Goal: Use online tool/utility: Utilize a website feature to perform a specific function

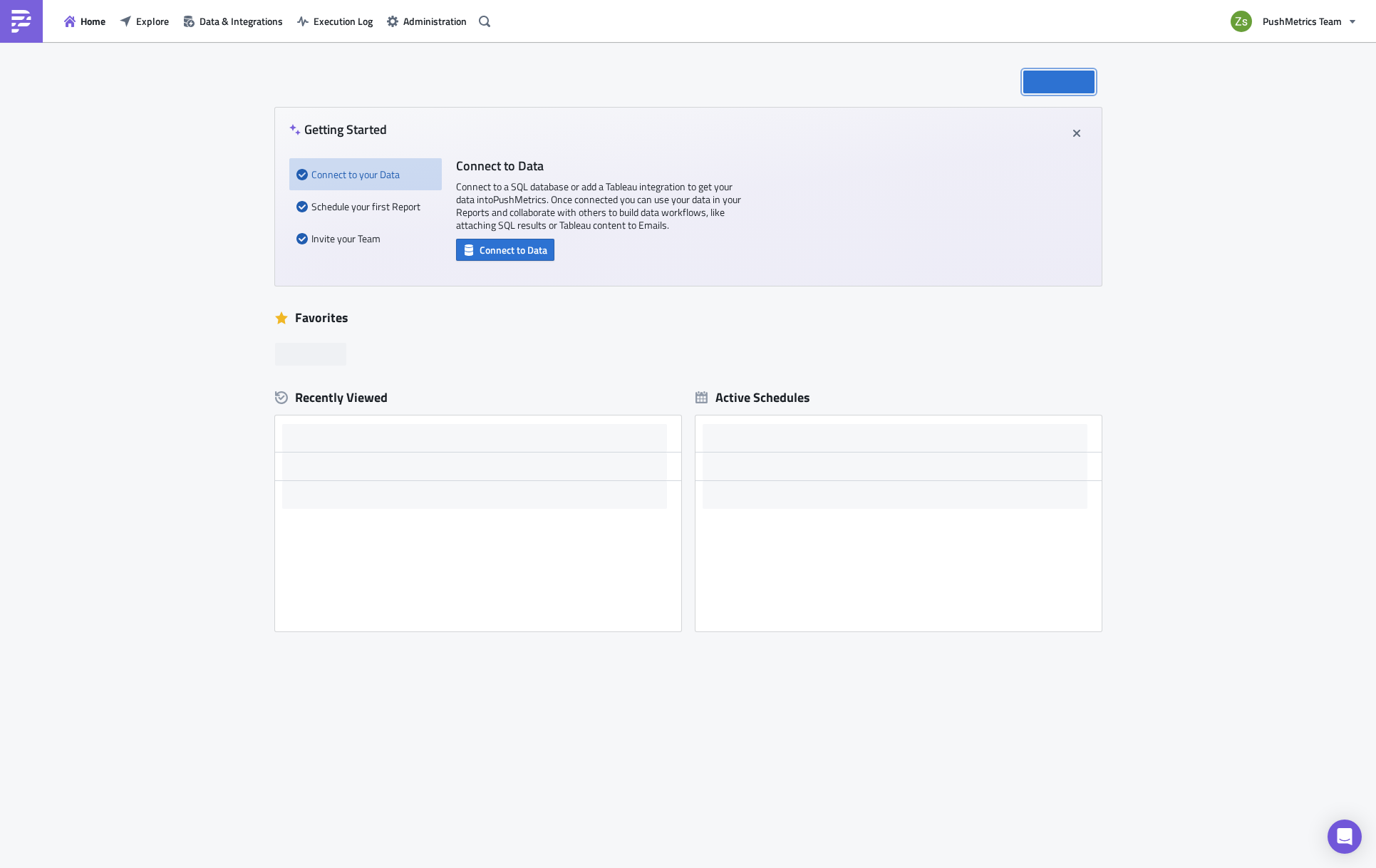
click at [1077, 88] on span "New" at bounding box center [1067, 82] width 20 height 15
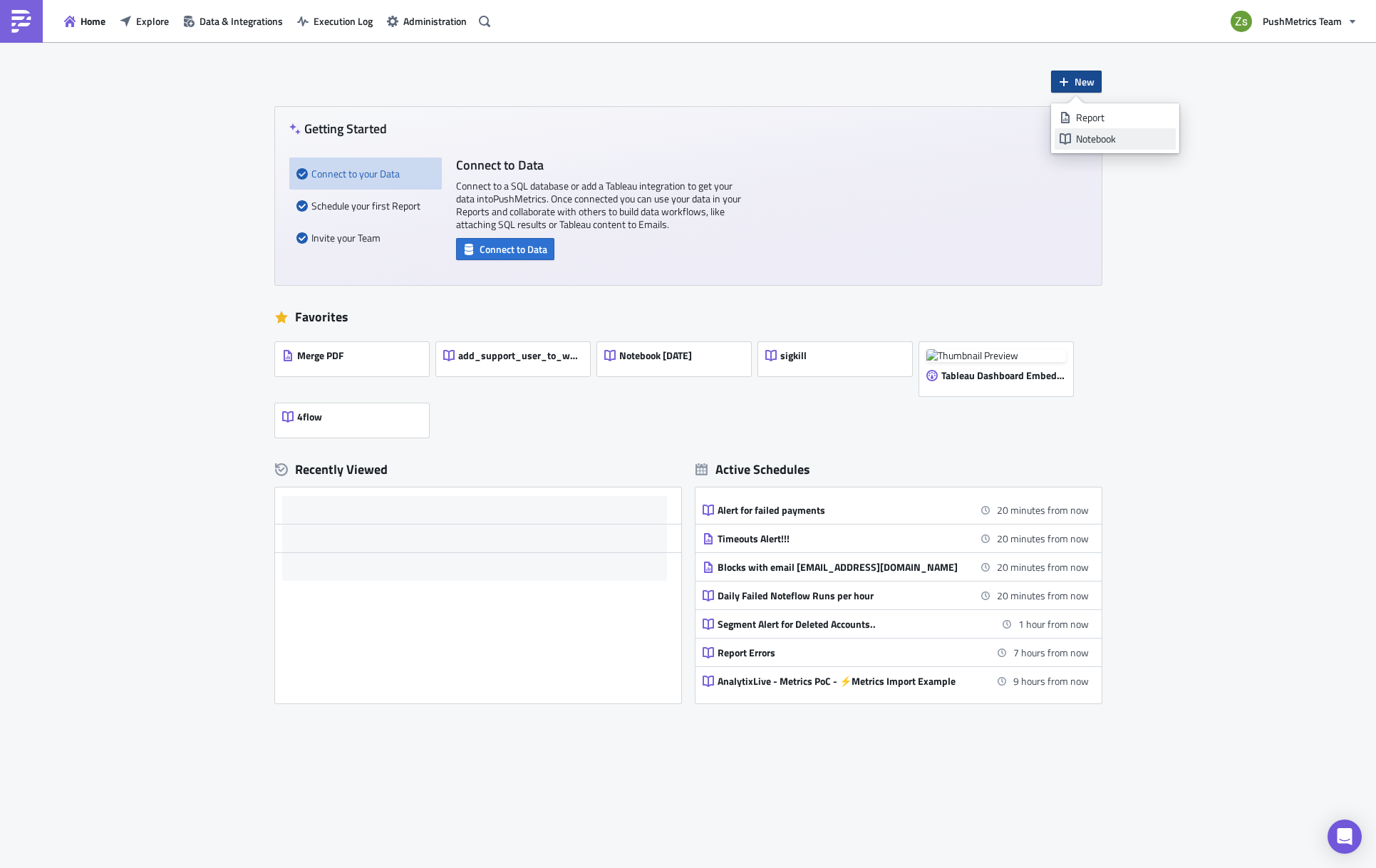
click at [1109, 140] on div "Notebook" at bounding box center [1123, 138] width 95 height 14
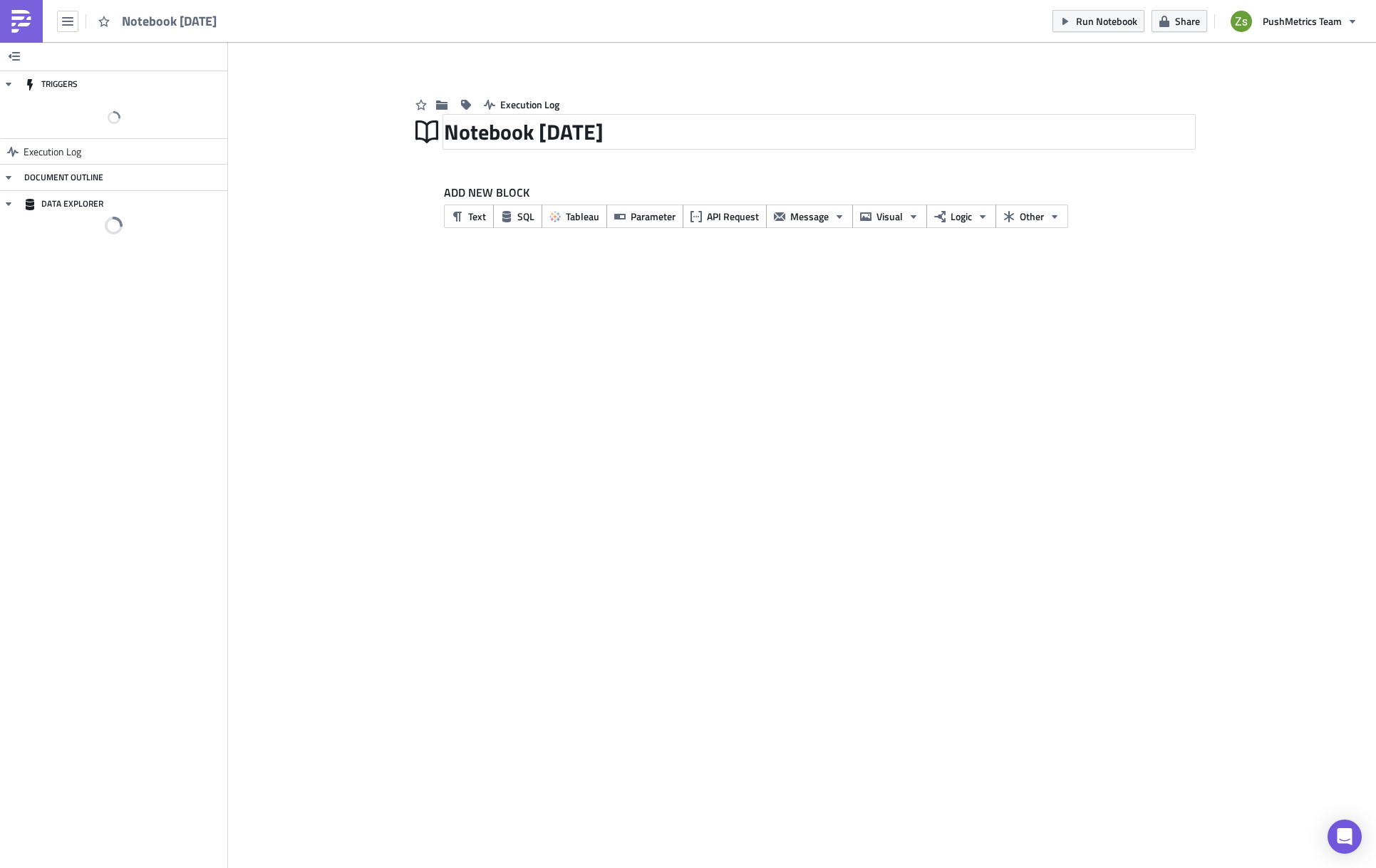
click at [531, 133] on div "Notebook [DATE]" at bounding box center [819, 132] width 751 height 33
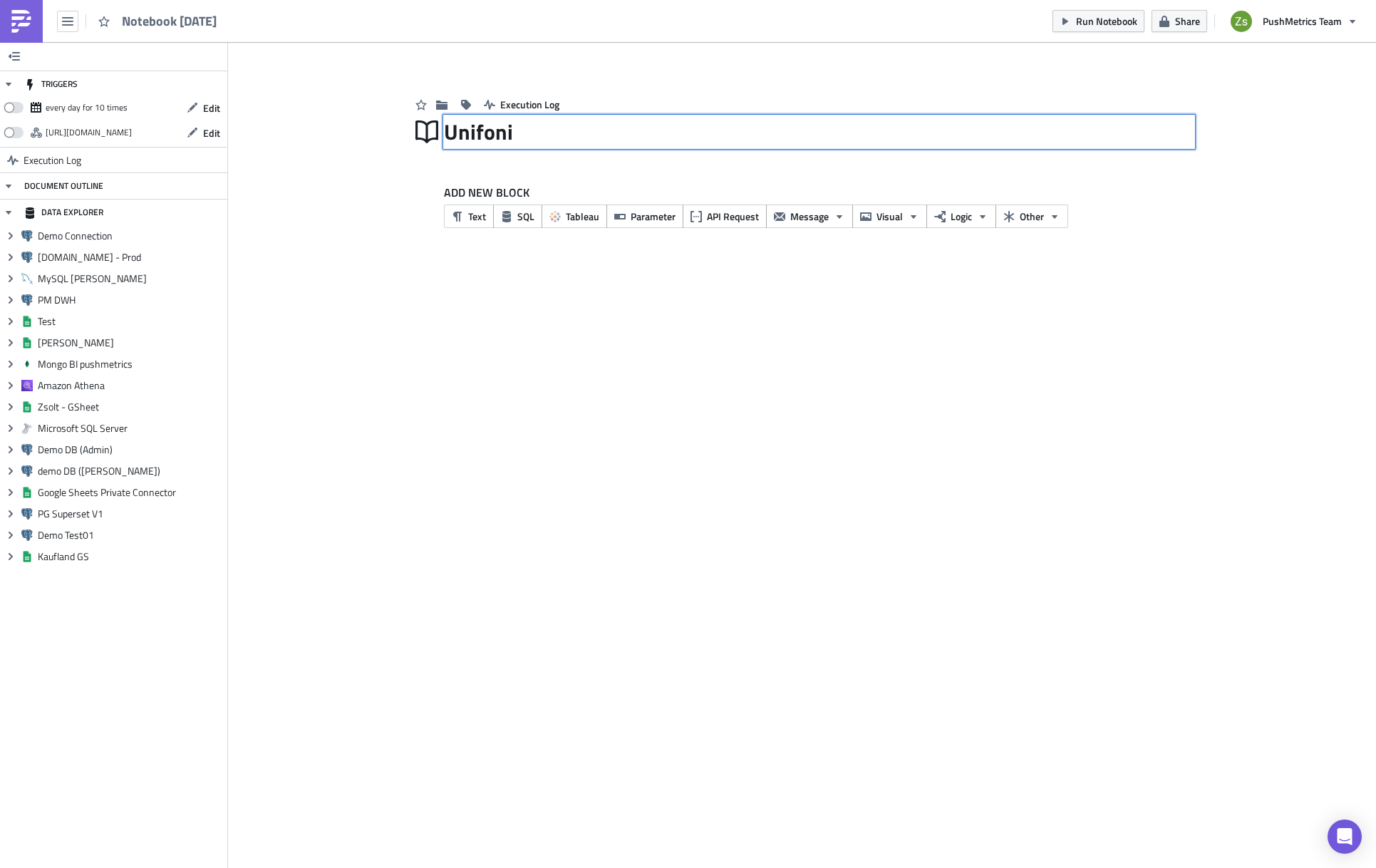
type input "Unifonic"
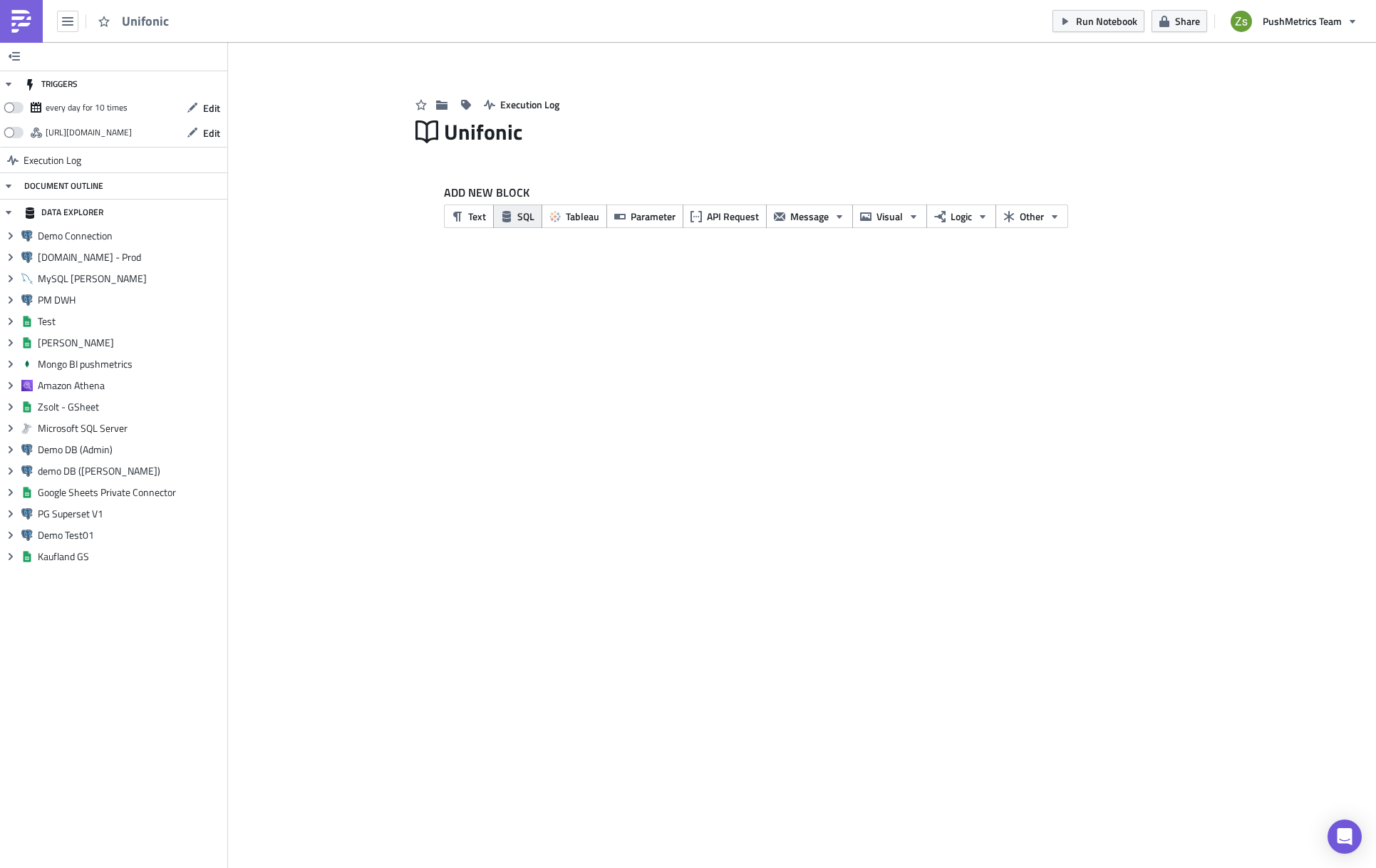
click at [531, 220] on span "SQL" at bounding box center [526, 216] width 17 height 15
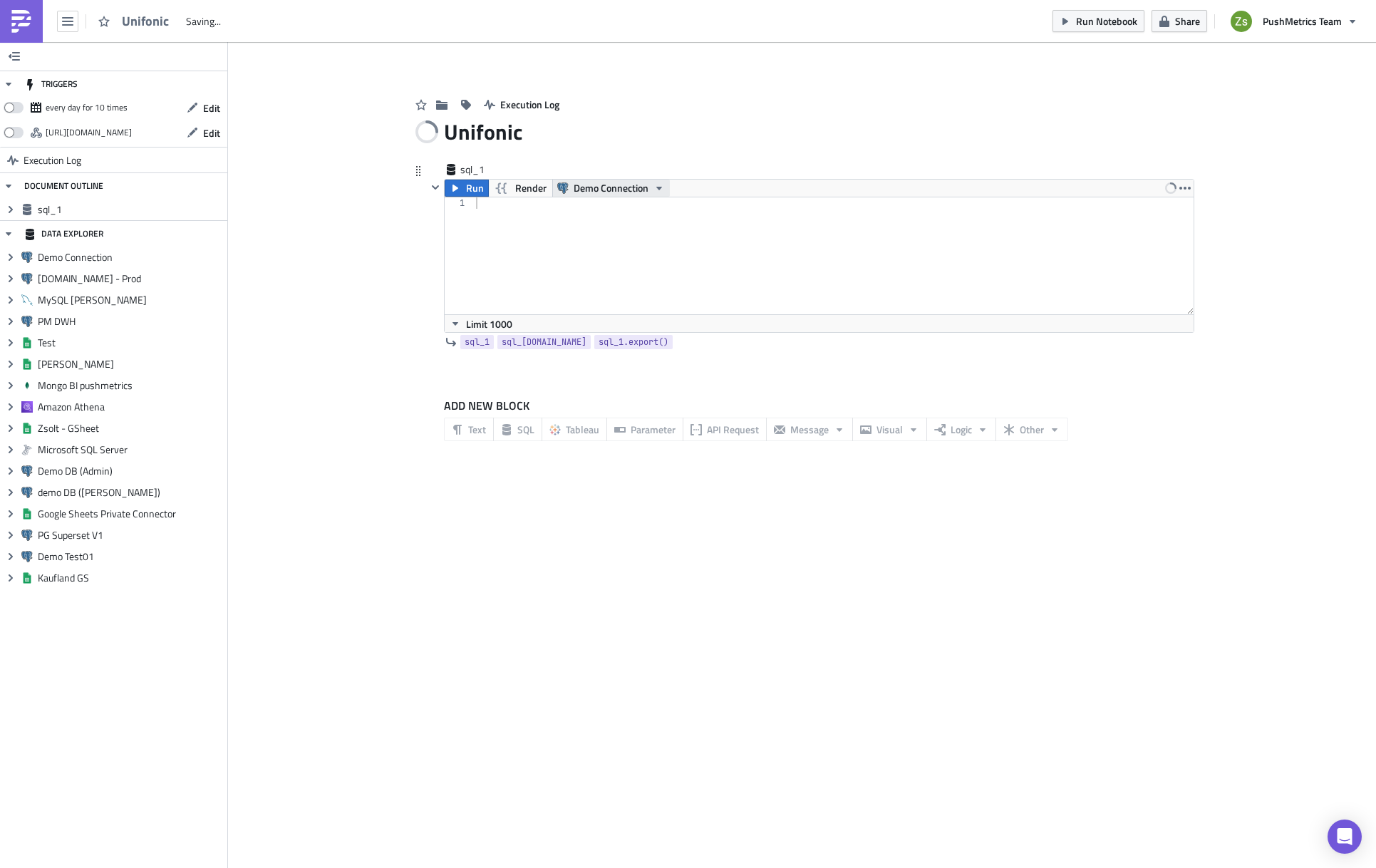
click at [613, 190] on span "Demo Connection" at bounding box center [611, 188] width 75 height 17
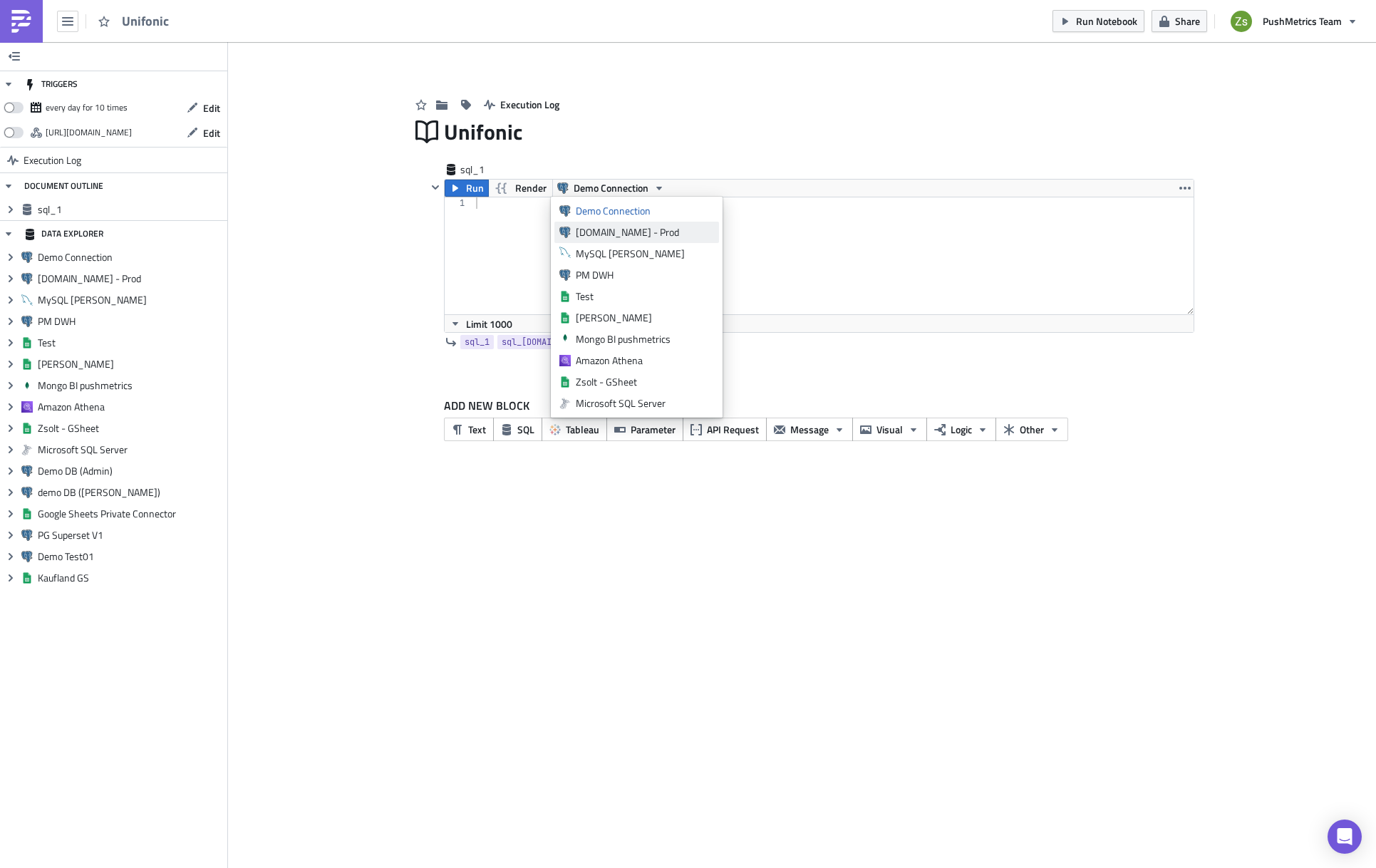
click at [618, 234] on div "[DOMAIN_NAME] - Prod" at bounding box center [645, 232] width 138 height 14
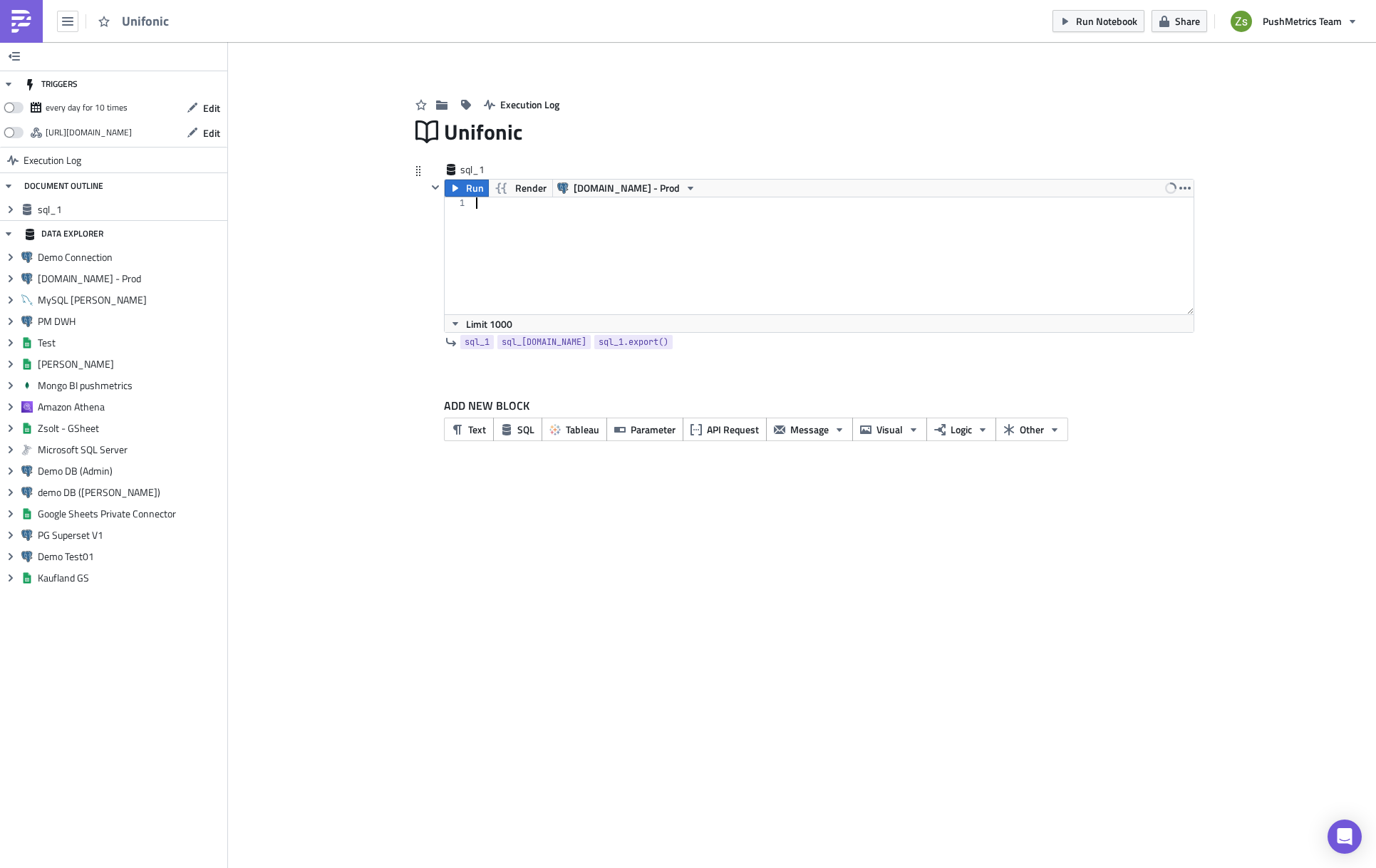
click at [618, 239] on div at bounding box center [834, 266] width 720 height 140
type textarea "select * from ab_user where email = [EMAIL_ADDRESS][DOMAIN_NAME]'"
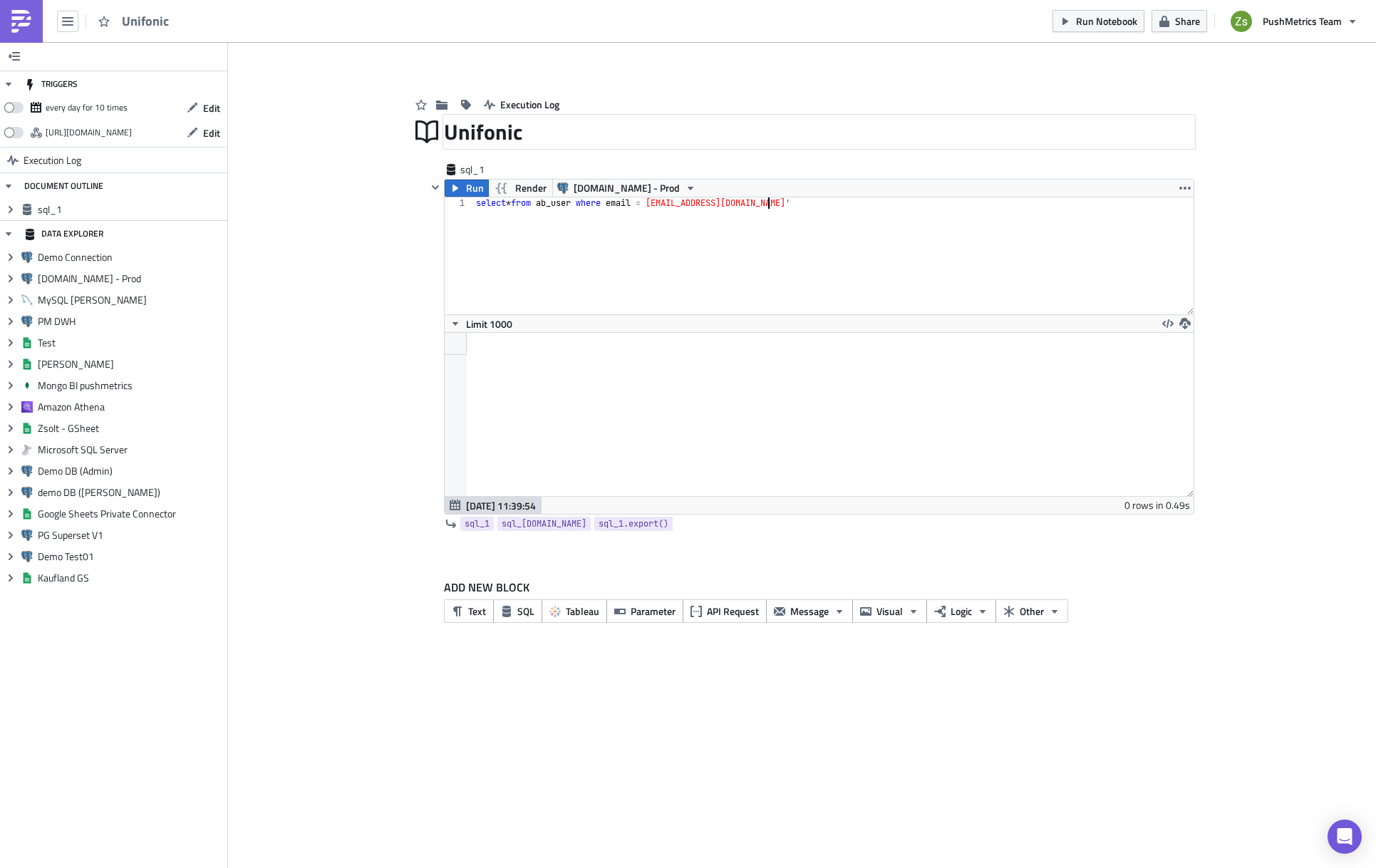
scroll to position [0, 0]
paste textarea "select * from ab_user where email = [EMAIL_ADDRESS][DOMAIN_NAME]'"
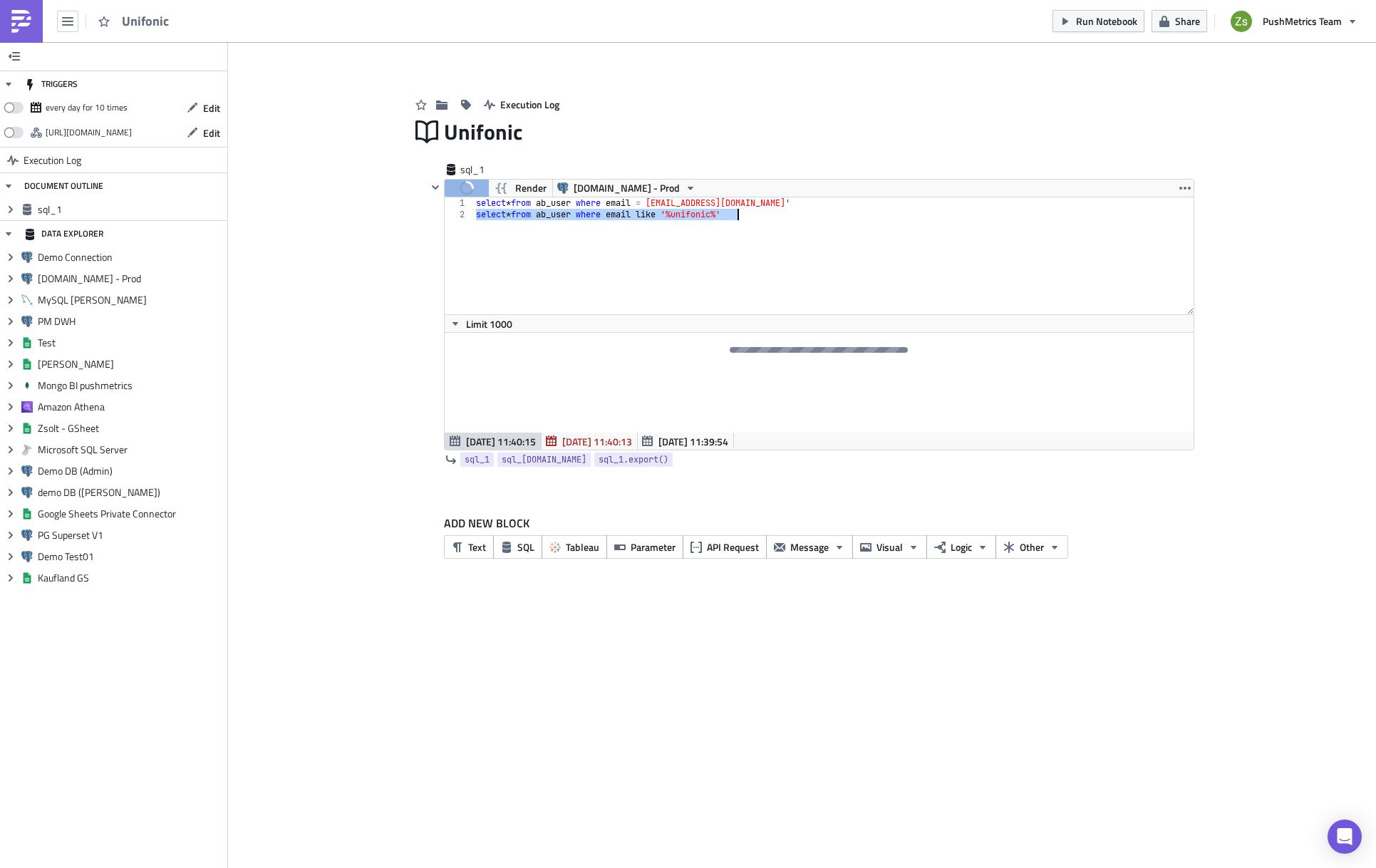
type textarea "select * from ab_user where email like '%unifonic%'"
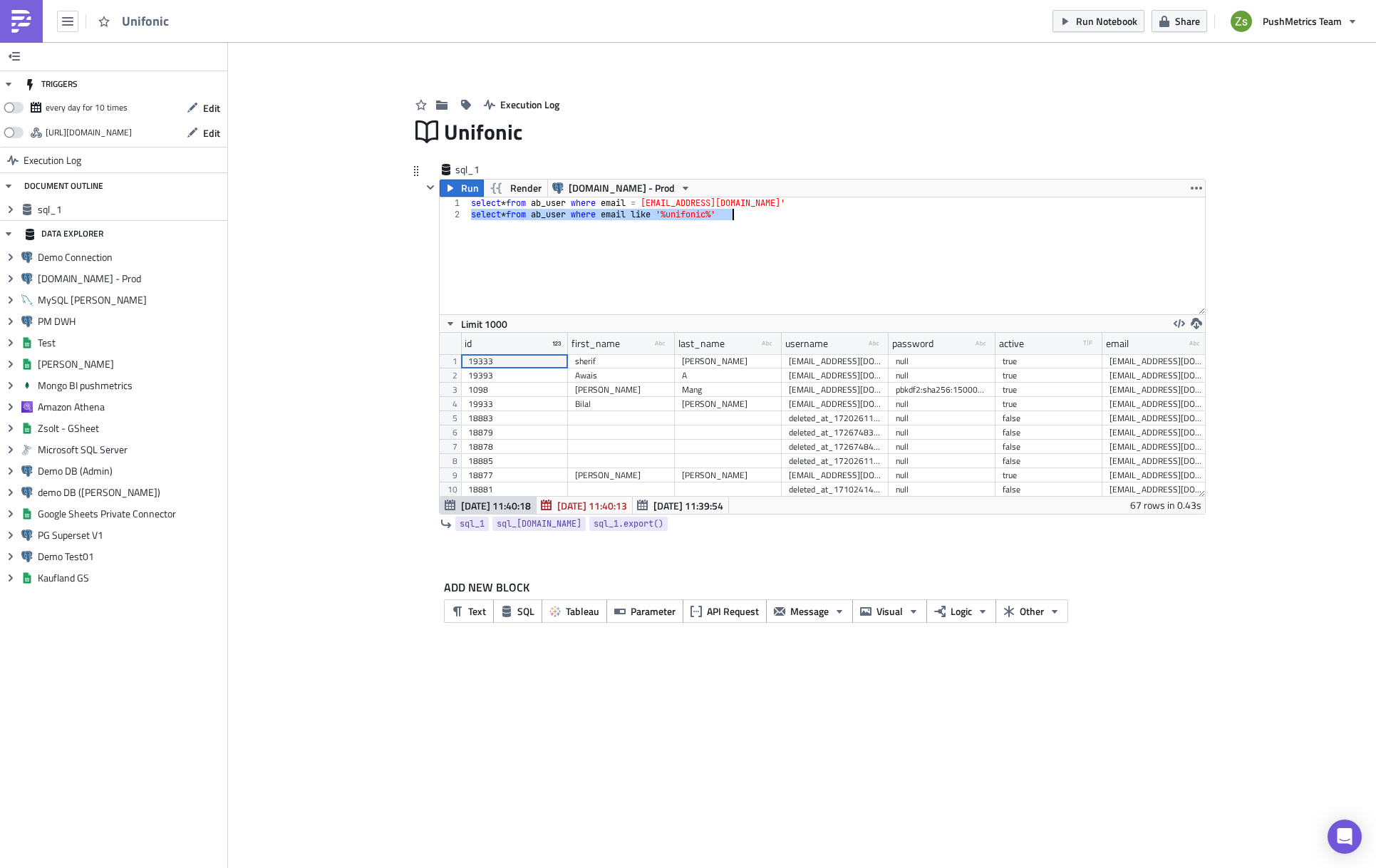
scroll to position [163, 766]
click at [493, 359] on div "19333" at bounding box center [515, 361] width 93 height 14
click at [665, 261] on div "select * from ab_user where email = [EMAIL_ADDRESS][DOMAIN_NAME]' select * from…" at bounding box center [836, 255] width 736 height 117
paste textarea "19333"
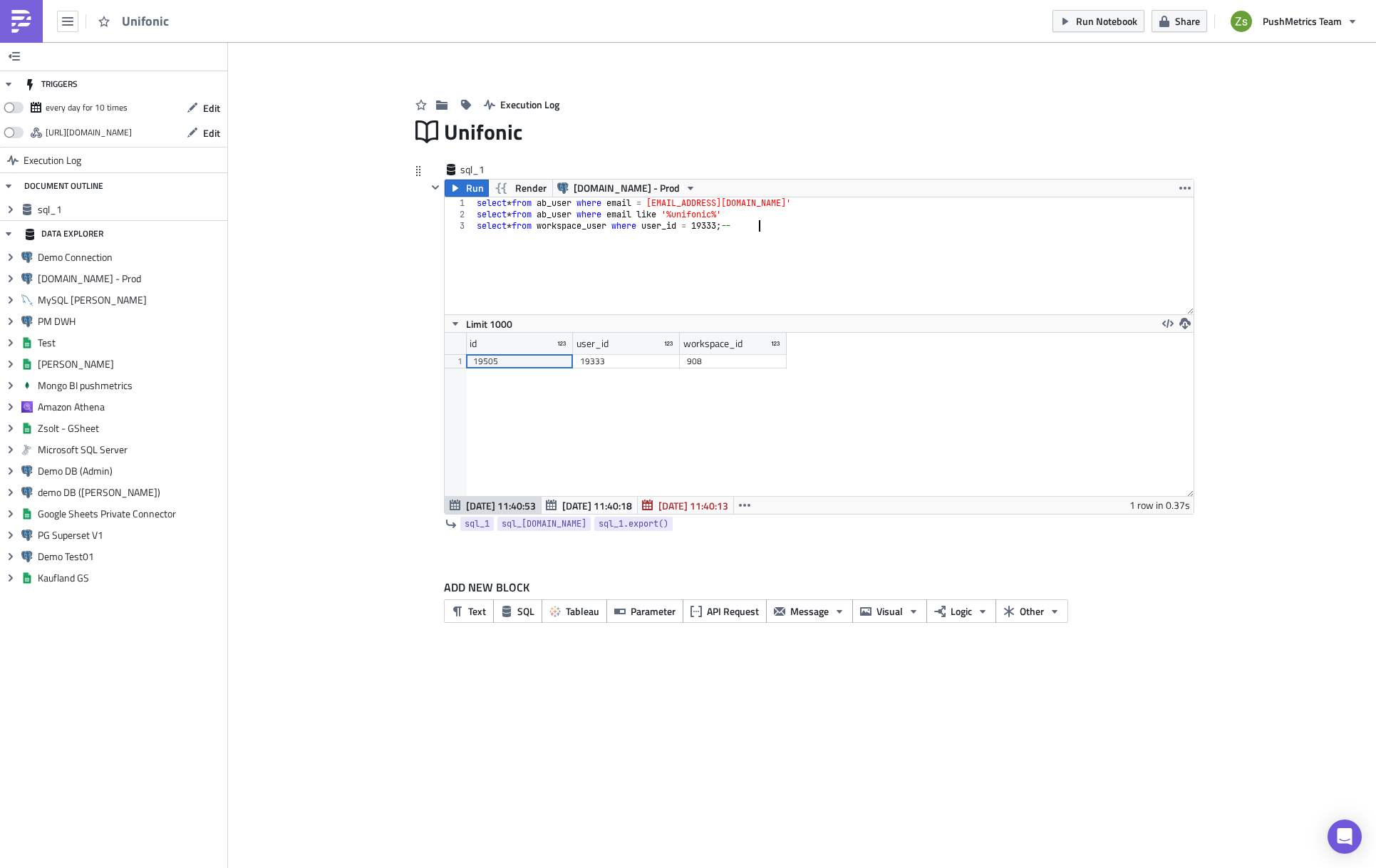
scroll to position [163, 748]
click at [700, 359] on div "908" at bounding box center [734, 361] width 93 height 14
click at [883, 228] on div "select * from ab_user where email = [EMAIL_ADDRESS][DOMAIN_NAME]' select * from…" at bounding box center [835, 266] width 720 height 140
paste textarea "908"
type textarea "select * from workspace_user where user_id = 19333; -- 908"
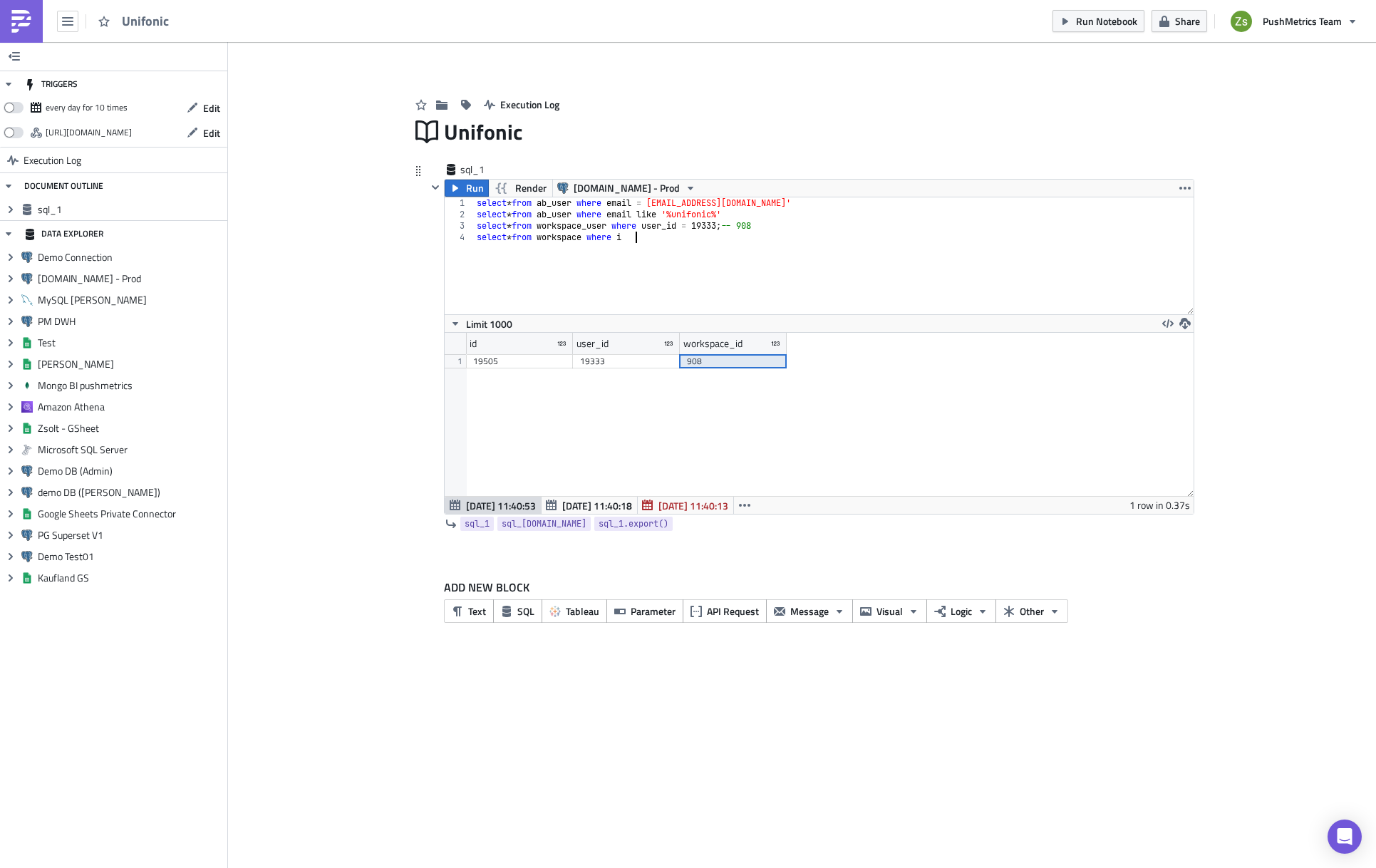
scroll to position [0, 12]
paste textarea "908"
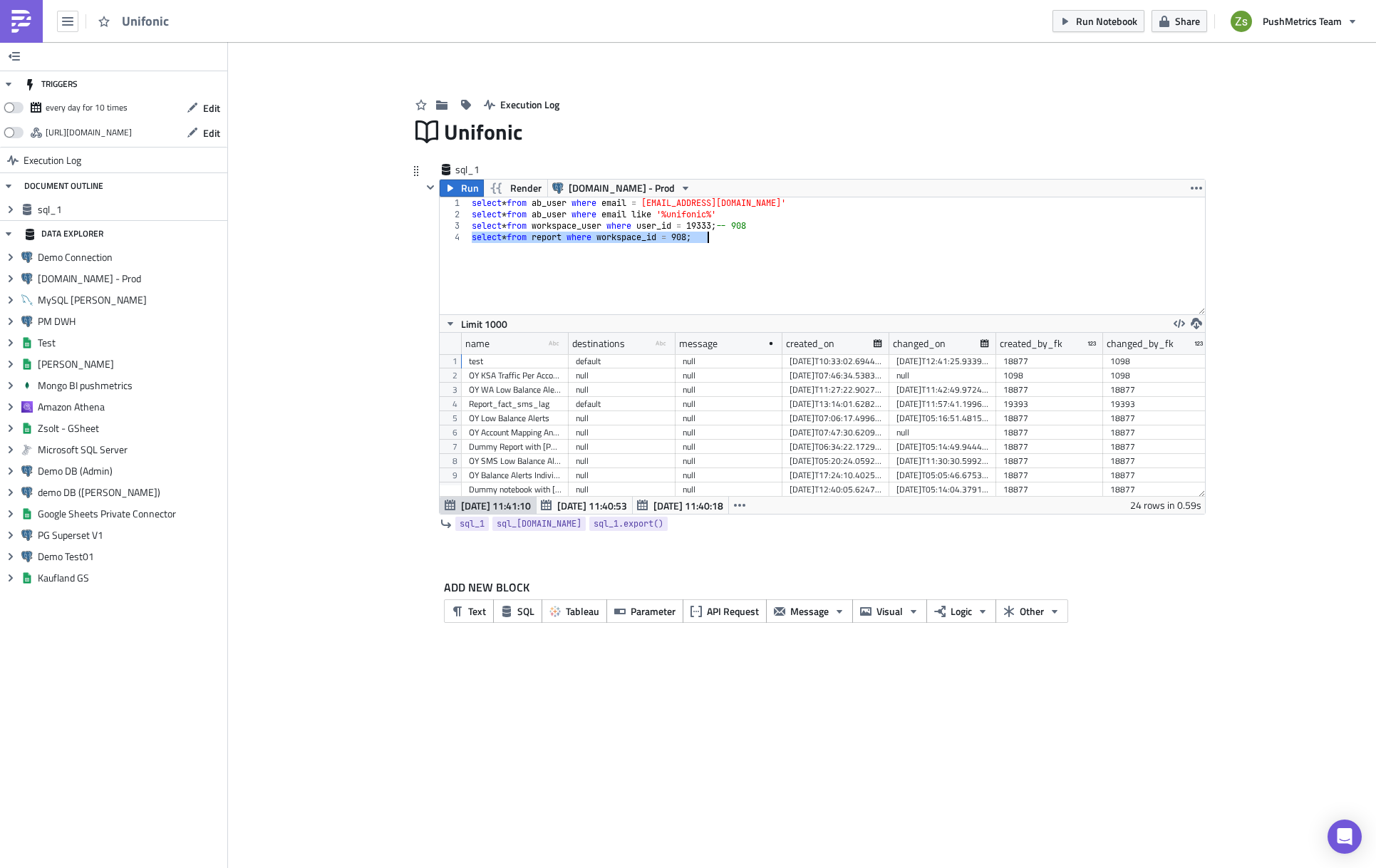
scroll to position [0, 142]
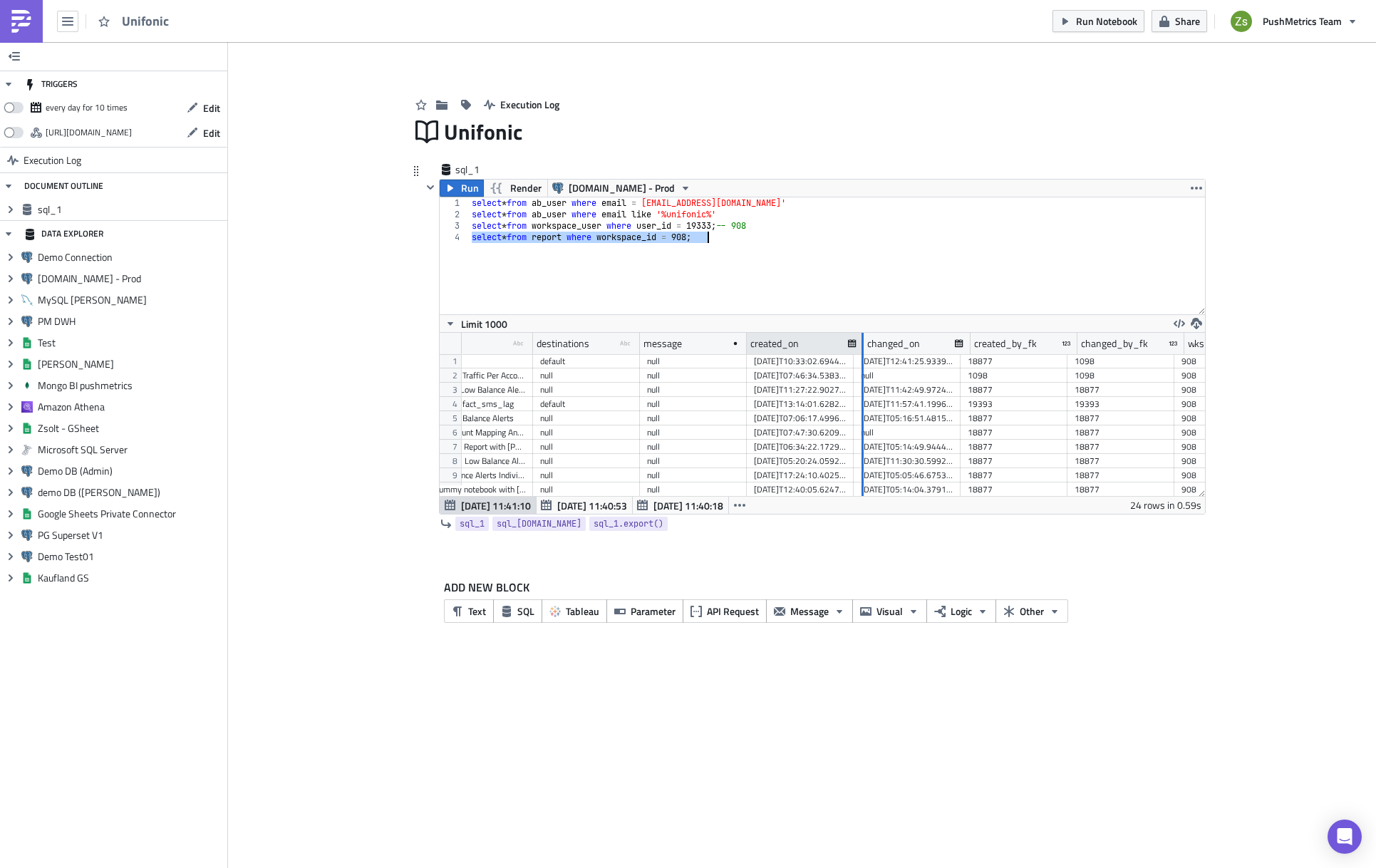
drag, startPoint x: 853, startPoint y: 342, endPoint x: 873, endPoint y: 342, distance: 20.0
click at [864, 342] on div at bounding box center [863, 343] width 2 height 22
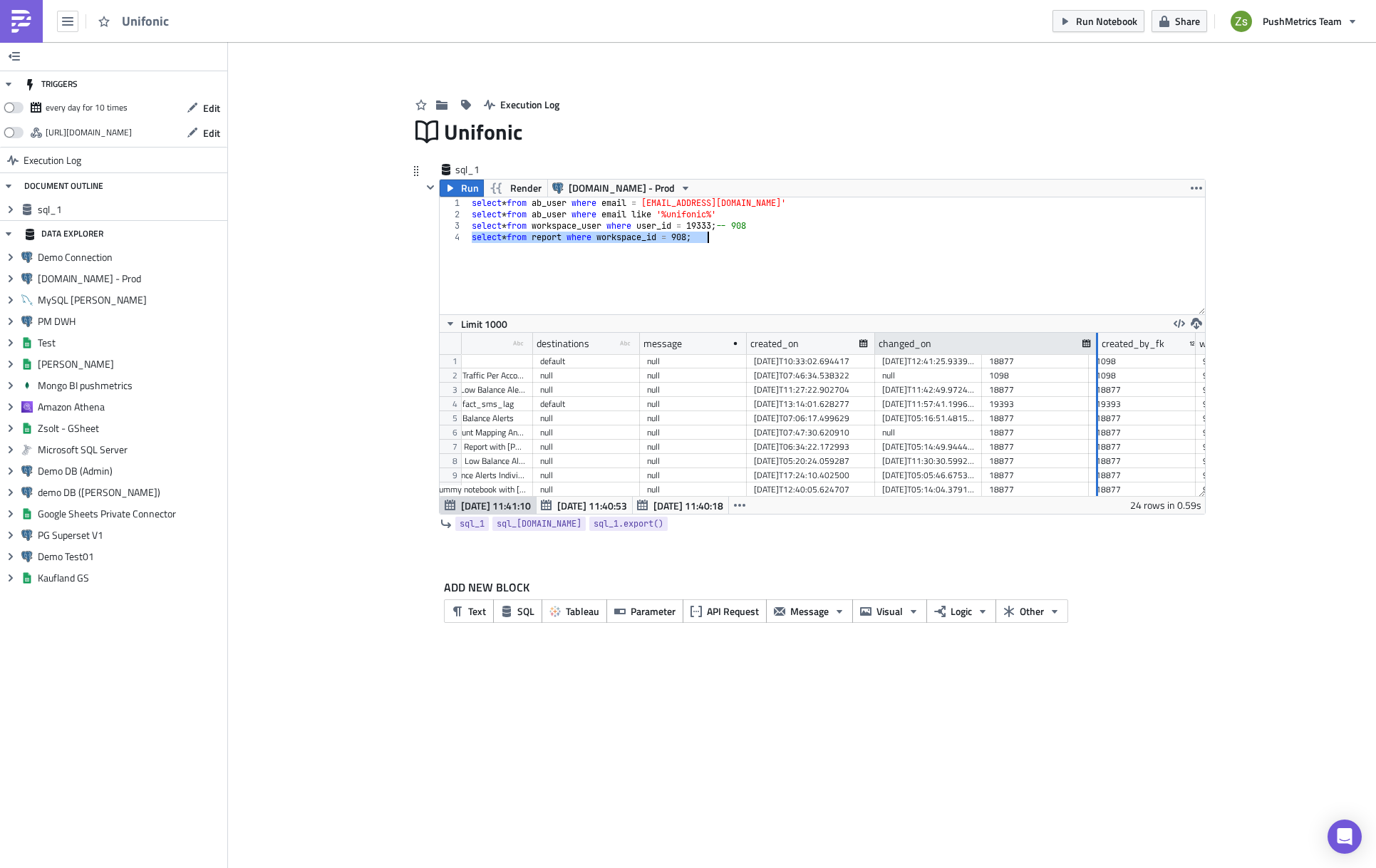
drag, startPoint x: 980, startPoint y: 346, endPoint x: 1099, endPoint y: 334, distance: 119.6
click at [1099, 334] on div at bounding box center [1097, 343] width 2 height 22
type textarea "select * from report where workspace_id = 908;"
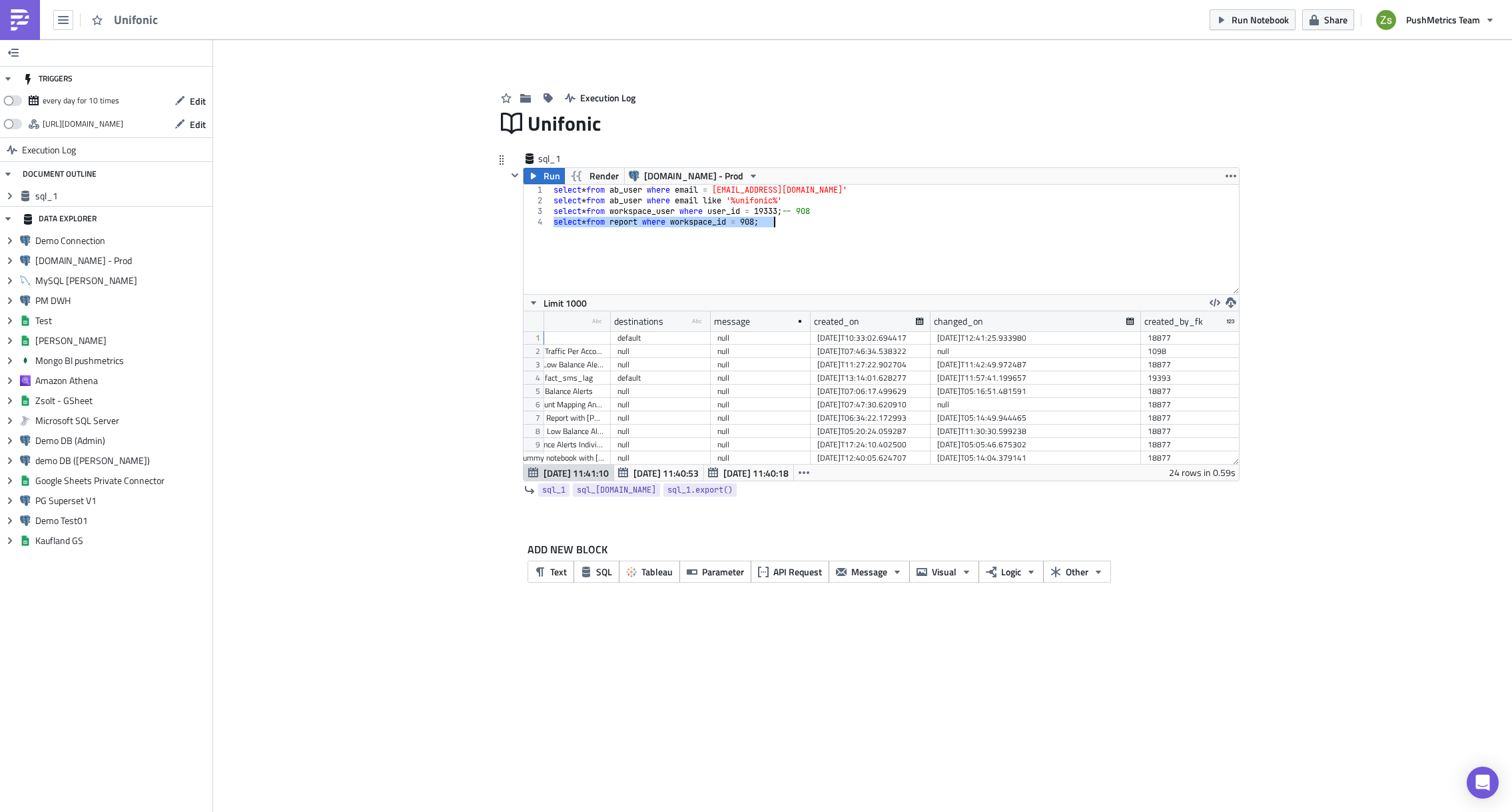
click at [921, 238] on div "select * from ab_user where email = [EMAIL_ADDRESS][DOMAIN_NAME]' select * from…" at bounding box center [895, 238] width 688 height 109
type textarea "select * from organization where lower(name) like '%unifonic%';"
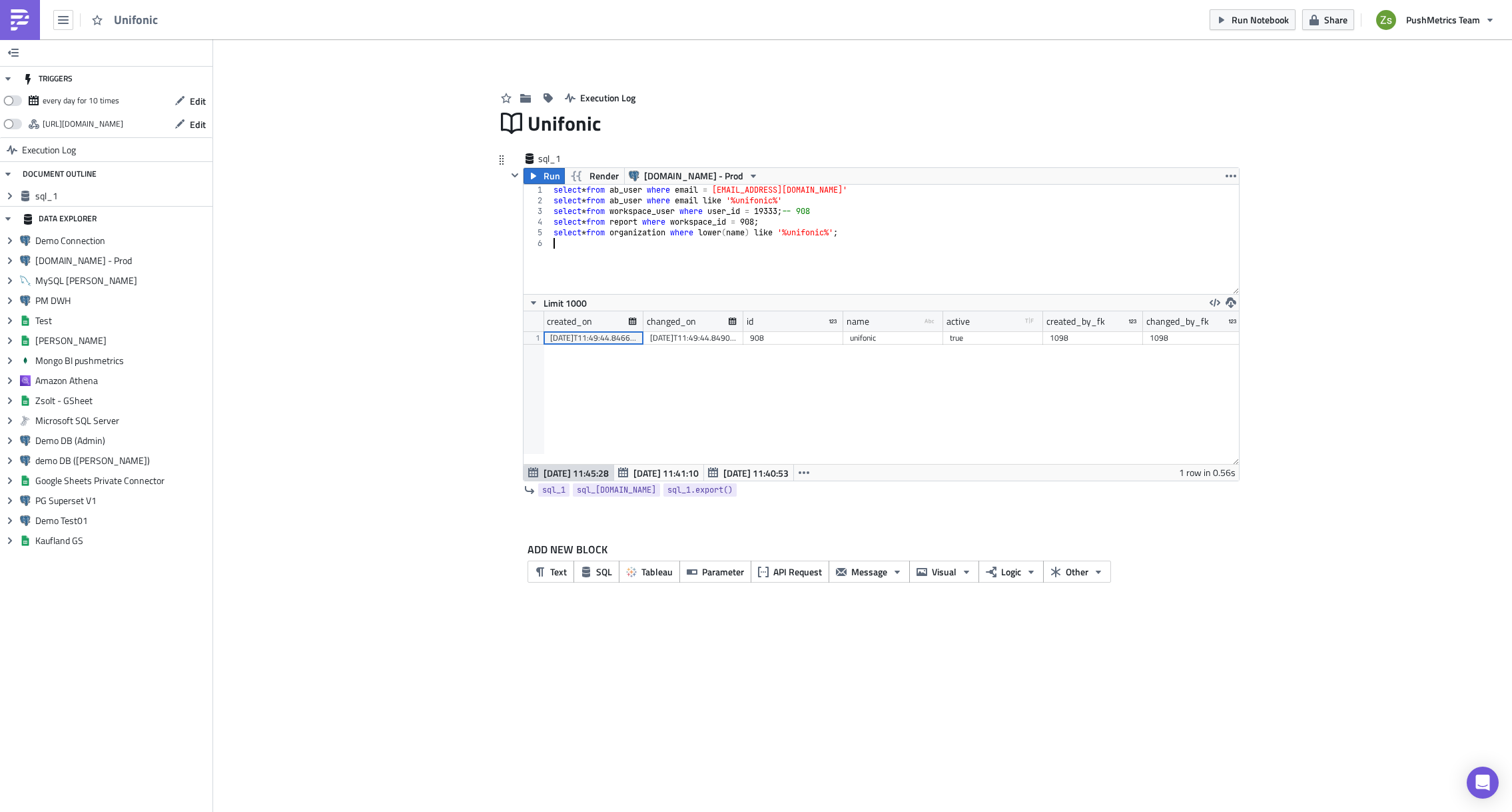
scroll to position [152, 716]
click at [788, 338] on div "908" at bounding box center [793, 337] width 87 height 13
click at [836, 213] on div "select * from ab_user where email = [EMAIL_ADDRESS][DOMAIN_NAME]' select * from…" at bounding box center [895, 249] width 688 height 131
click at [861, 229] on div "select * from ab_user where email = [EMAIL_ADDRESS][DOMAIN_NAME]' select * from…" at bounding box center [895, 249] width 688 height 131
type textarea "select * from organization where lower(name) like '%unifonic%';"
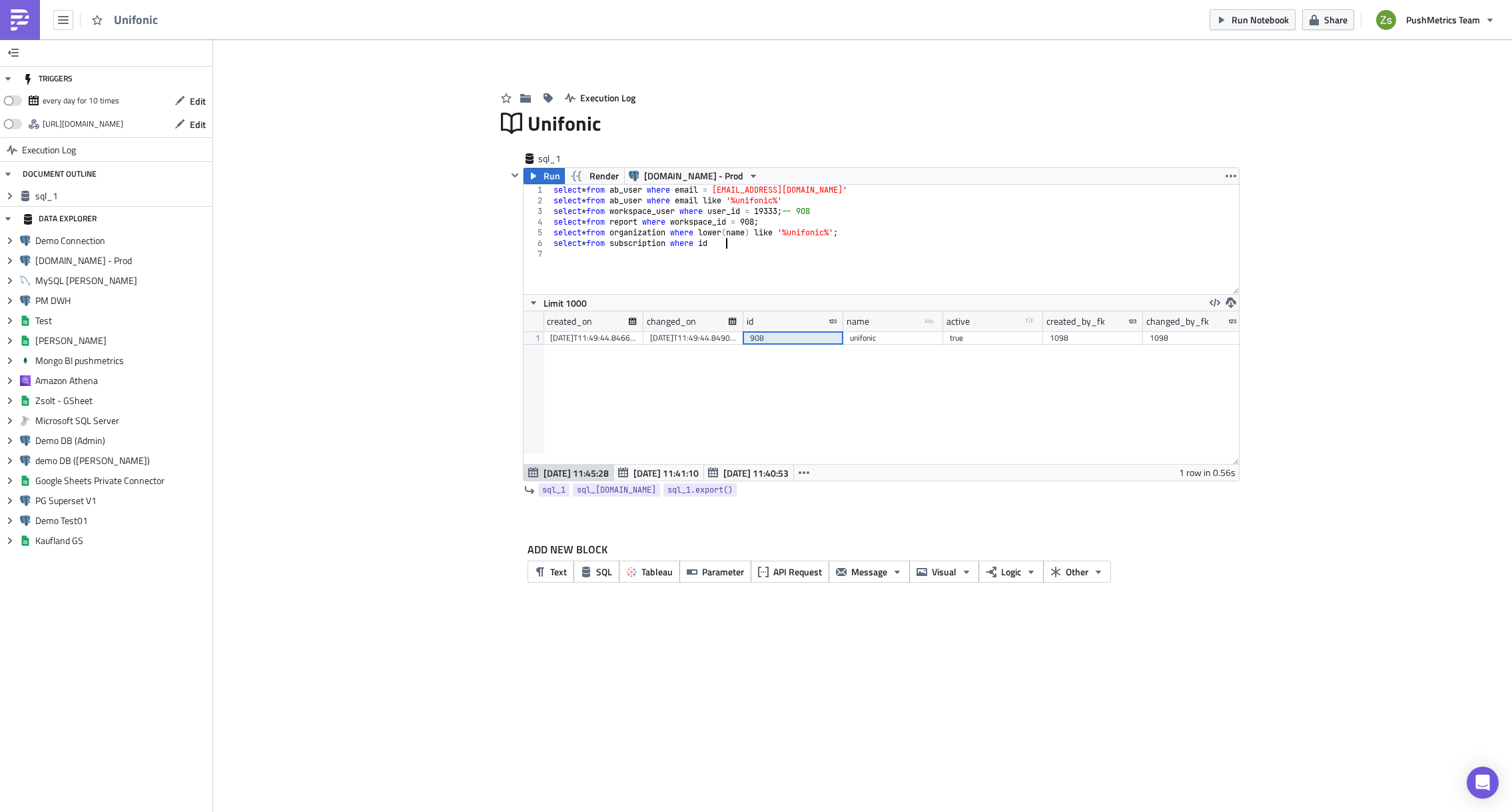
scroll to position [0, 14]
paste textarea "908"
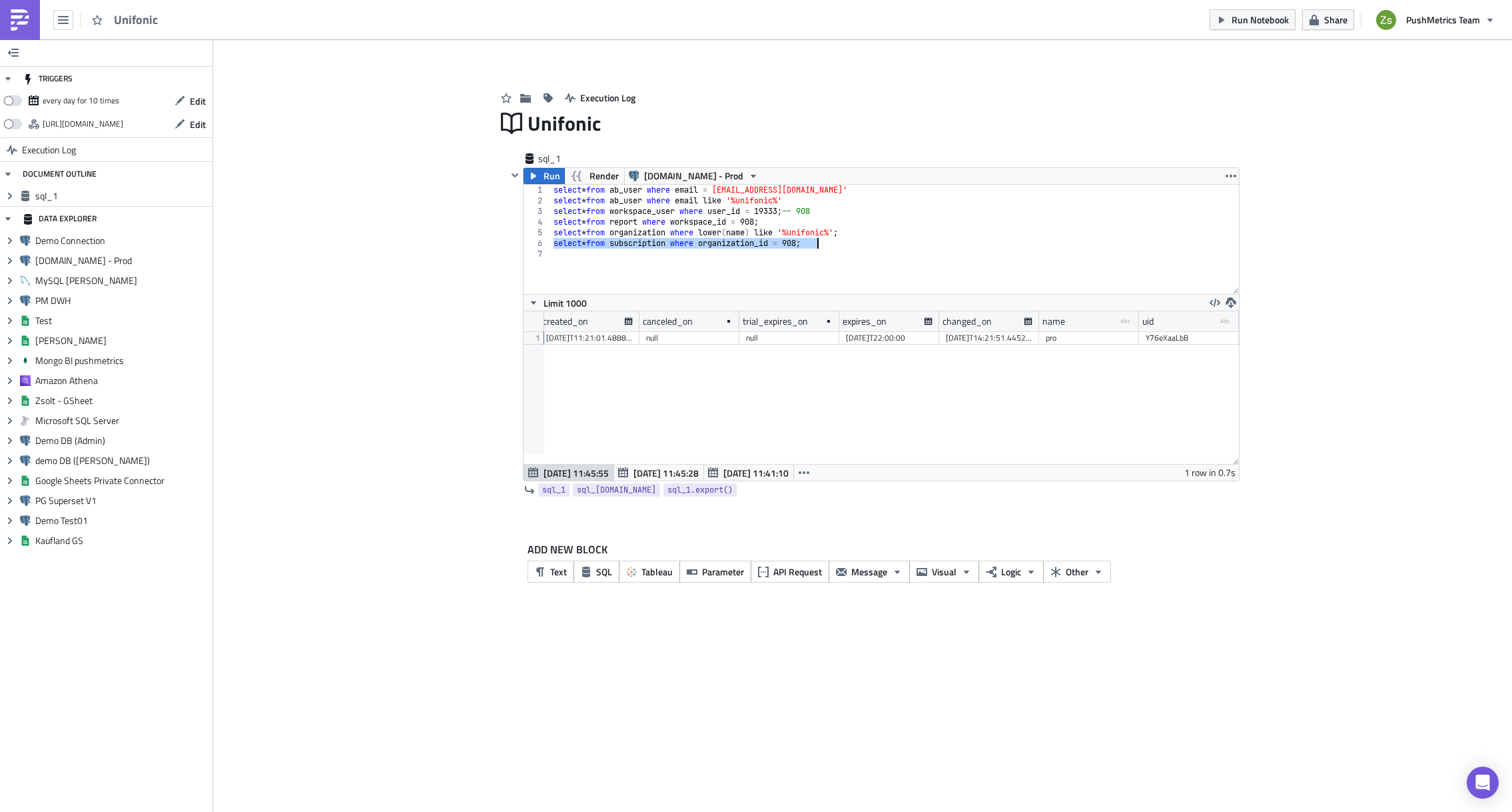
type textarea "select * from subscription where organization_id = 908;"
click at [944, 337] on div "[DATE]T22:00:00" at bounding box center [922, 337] width 87 height 13
drag, startPoint x: 933, startPoint y: 453, endPoint x: 920, endPoint y: 453, distance: 13.0
click at [920, 453] on div "subscription_id type-text Created with Sketch. status type-text Created with Sk…" at bounding box center [881, 387] width 716 height 152
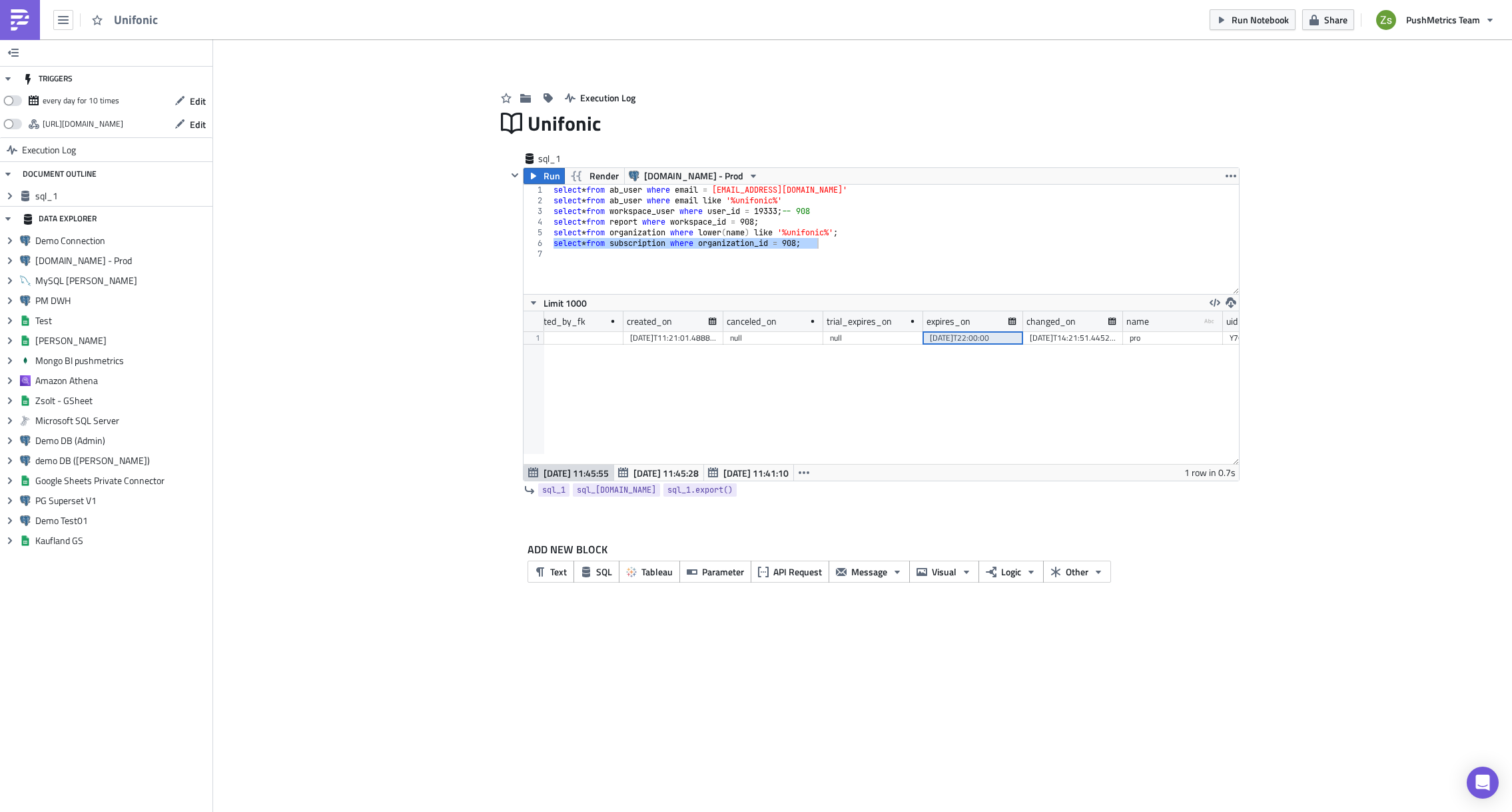
scroll to position [0, 577]
click at [876, 238] on div "select * from ab_user where email = [EMAIL_ADDRESS][DOMAIN_NAME]' select * from…" at bounding box center [895, 238] width 688 height 109
type textarea "select * from ab_user w"
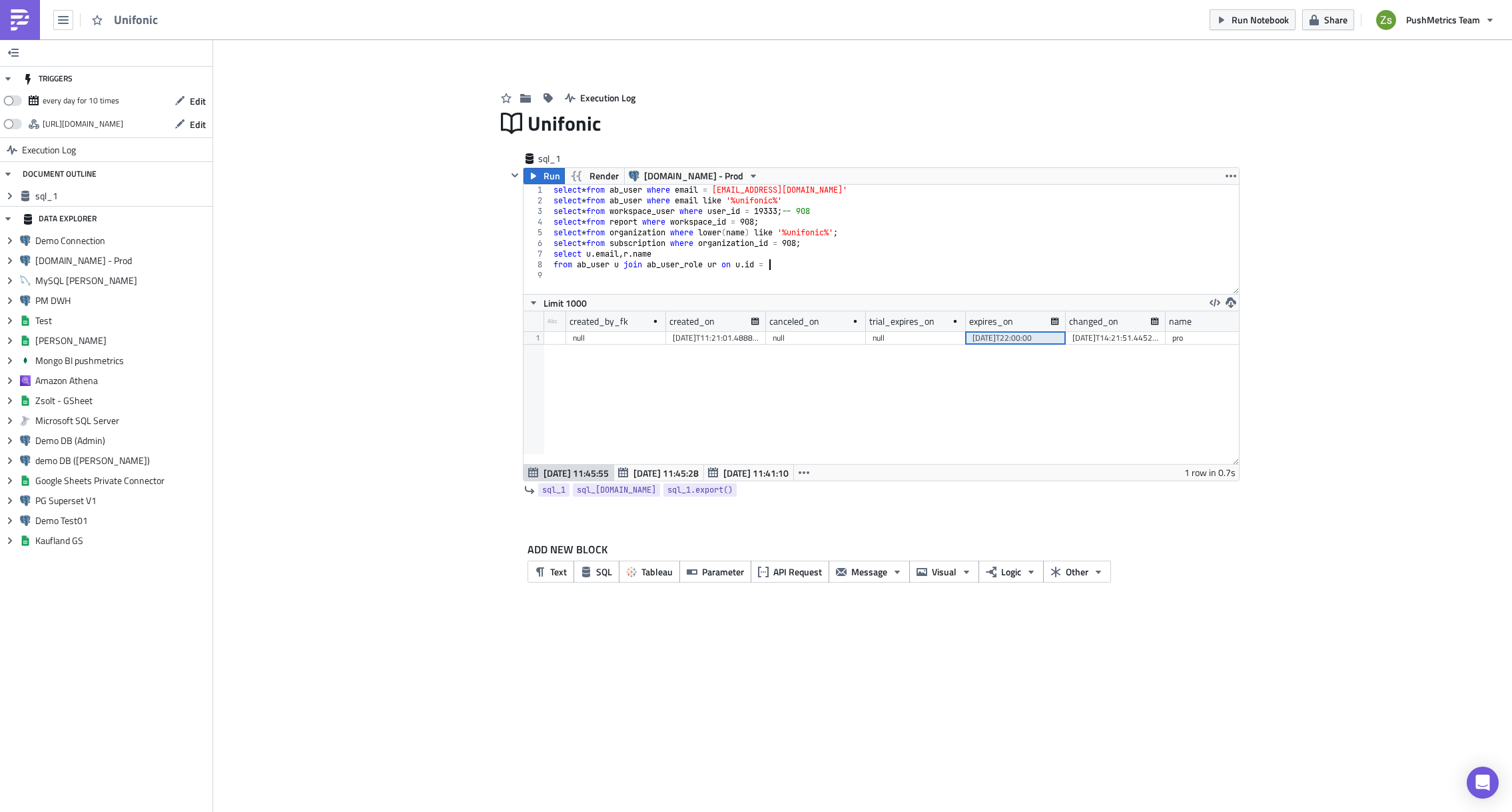
scroll to position [0, 17]
type textarea "from ab_user u join ab_user_role ur on [DOMAIN_NAME] = [DOMAIN_NAME]_id"
type textarea "join ab_role r on [DOMAIN_NAME] = [DOMAIN_NAME]_id"
type textarea "join"
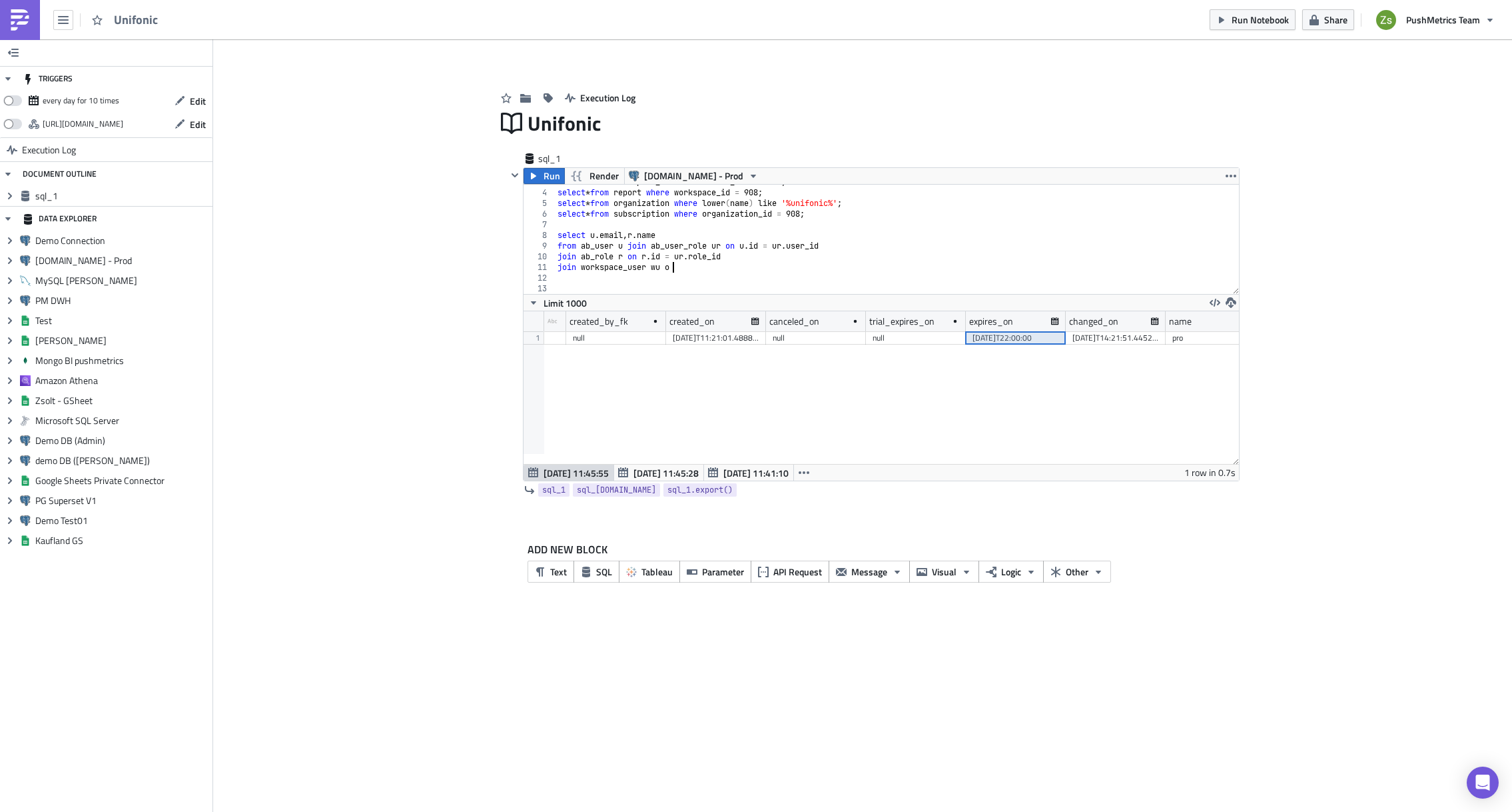
scroll to position [0, 9]
type textarea "join workspace_user [PERSON_NAME] on [DOMAIN_NAME] = [DOMAIN_NAME]_id"
type textarea "where [PERSON_NAME].workspace_id = 908"
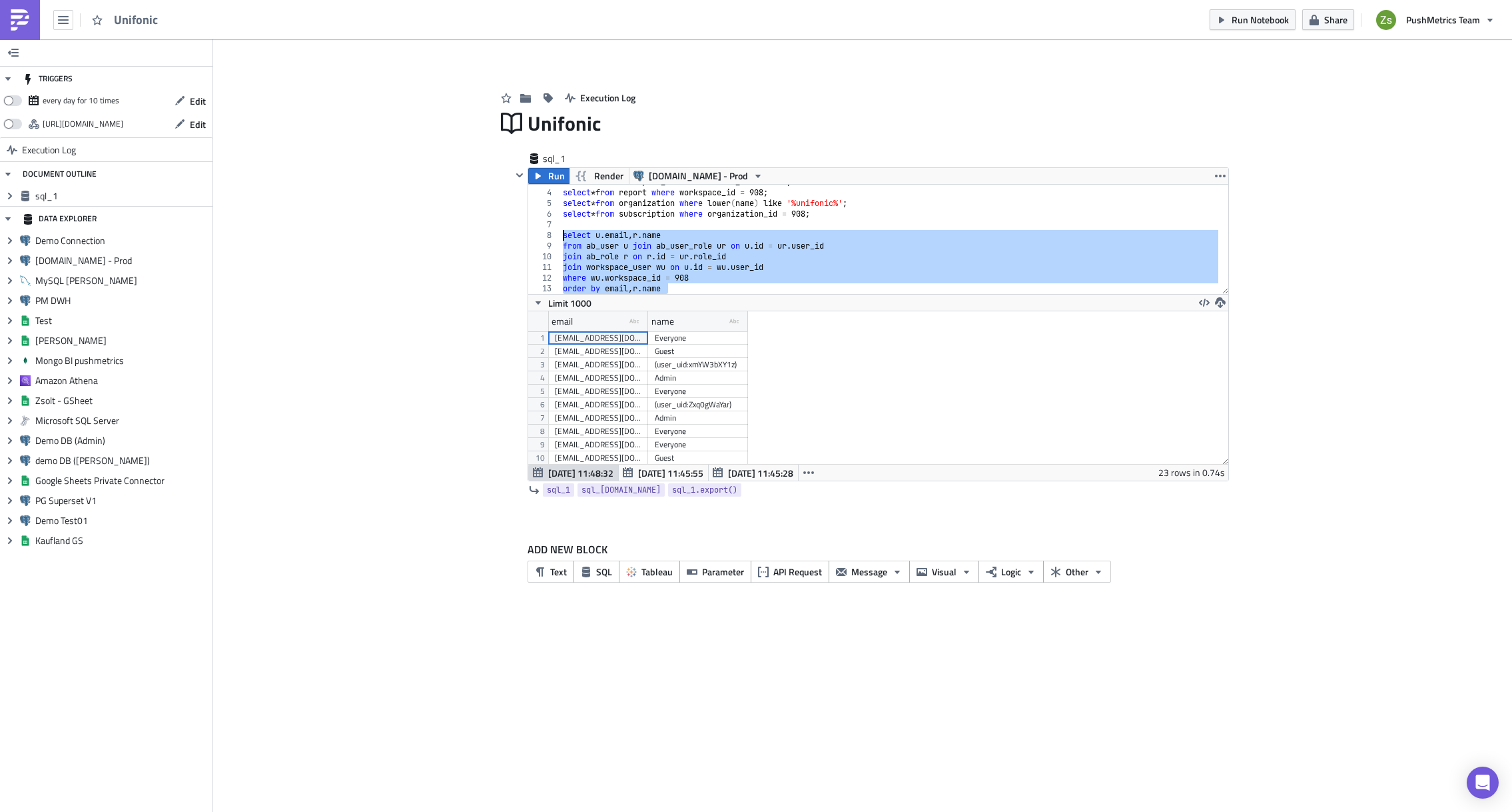
scroll to position [152, 700]
drag, startPoint x: 645, startPoint y: 320, endPoint x: 717, endPoint y: 320, distance: 72.0
click at [694, 320] on div at bounding box center [693, 321] width 3 height 21
drag, startPoint x: 818, startPoint y: 324, endPoint x: 956, endPoint y: 330, distance: 138.1
click at [956, 330] on div at bounding box center [956, 321] width 2 height 21
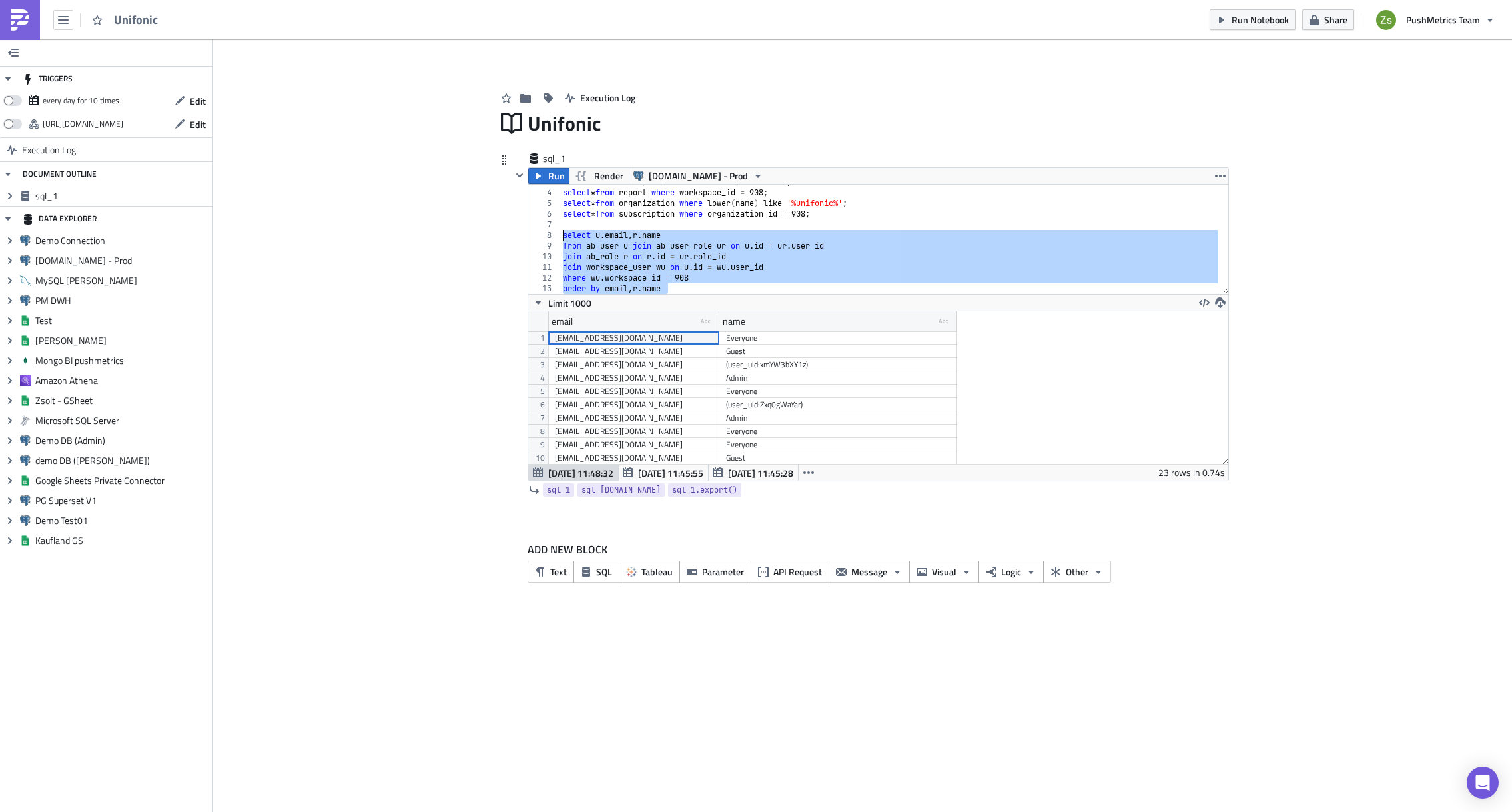
click at [896, 238] on div "select * from workspace_user where user_id = 19333 ; -- 908 select * from repor…" at bounding box center [889, 238] width 659 height 109
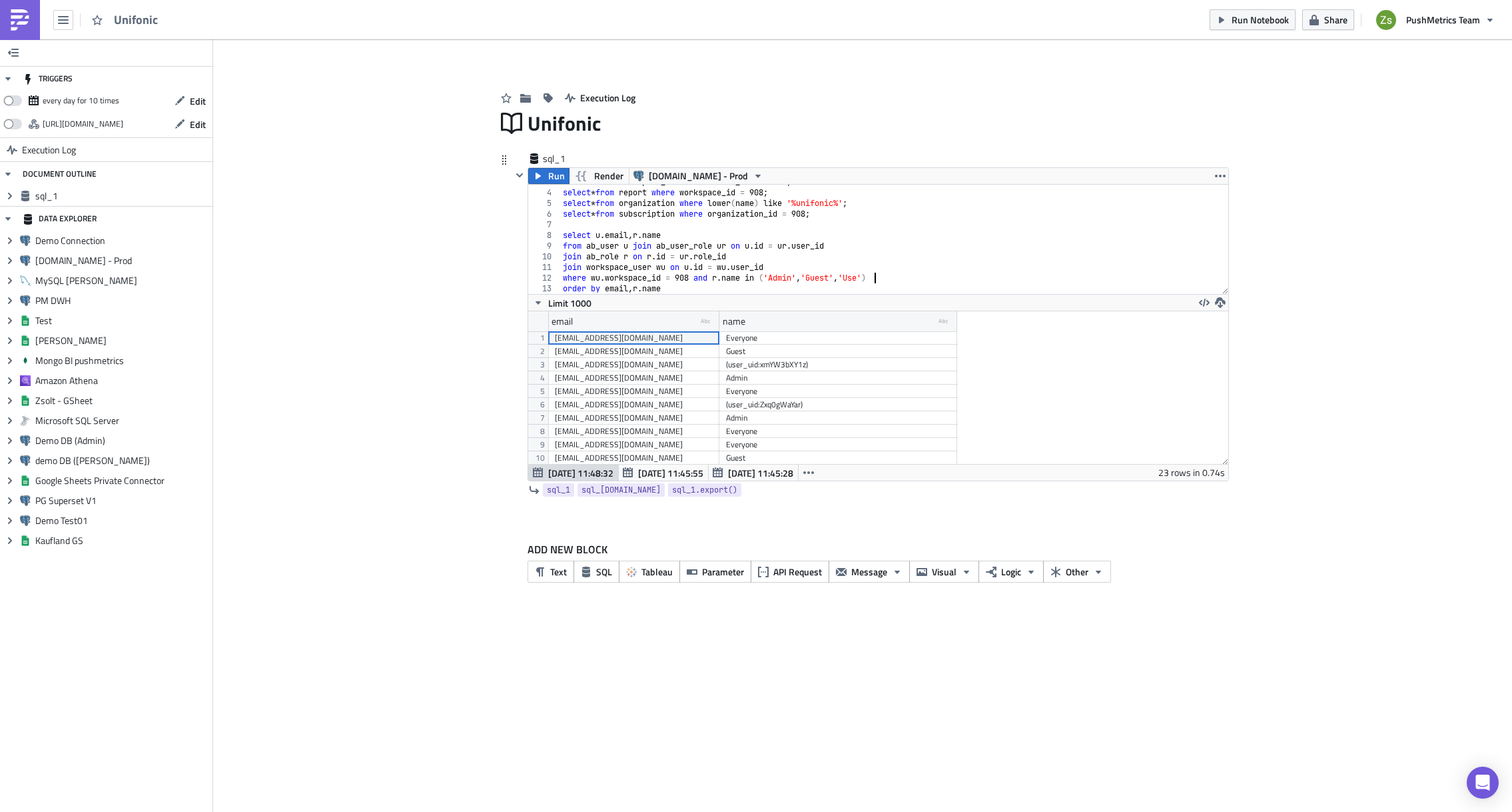
scroll to position [0, 26]
type textarea "select [DOMAIN_NAME], [DOMAIN_NAME]"
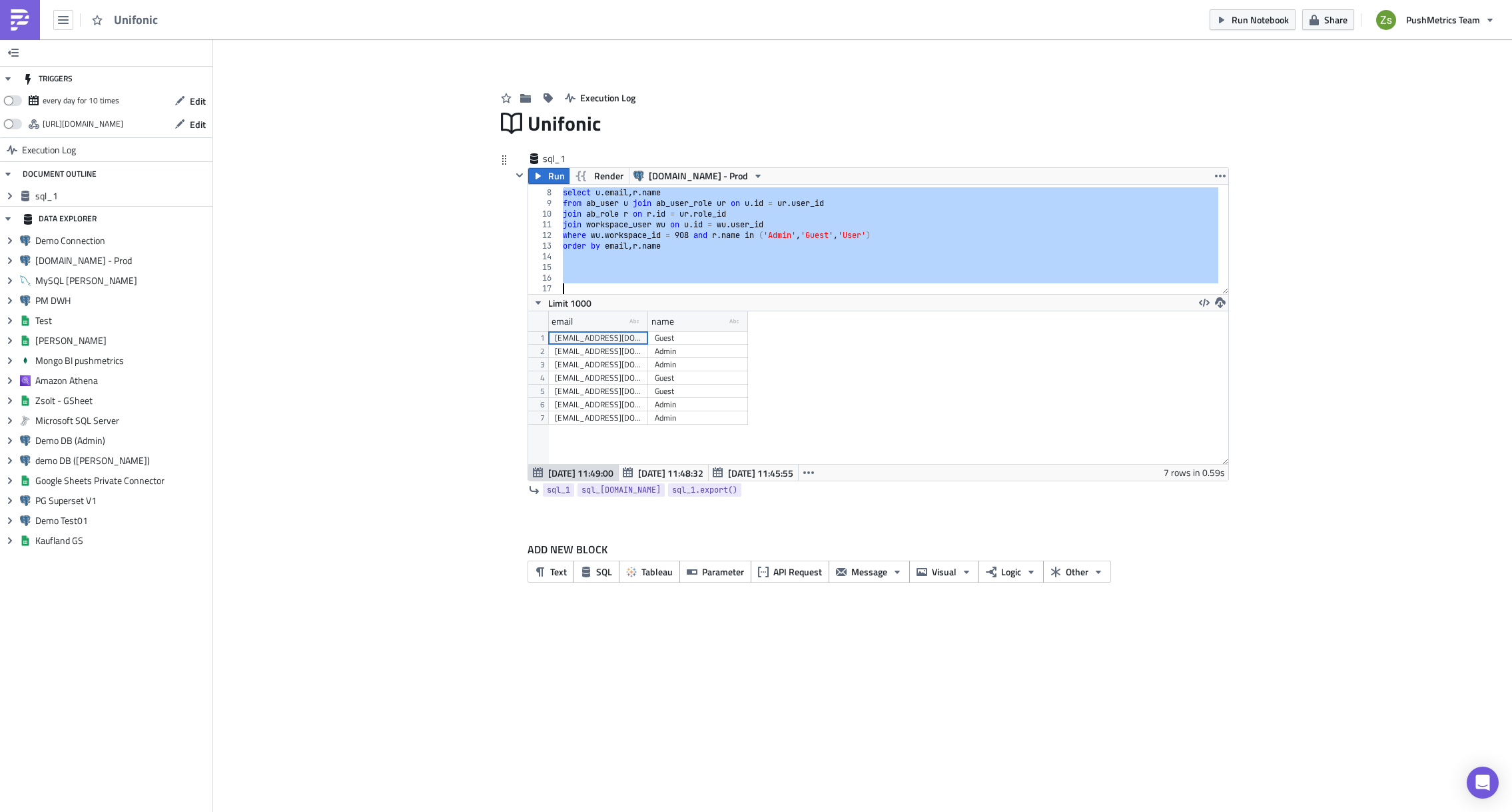
scroll to position [152, 700]
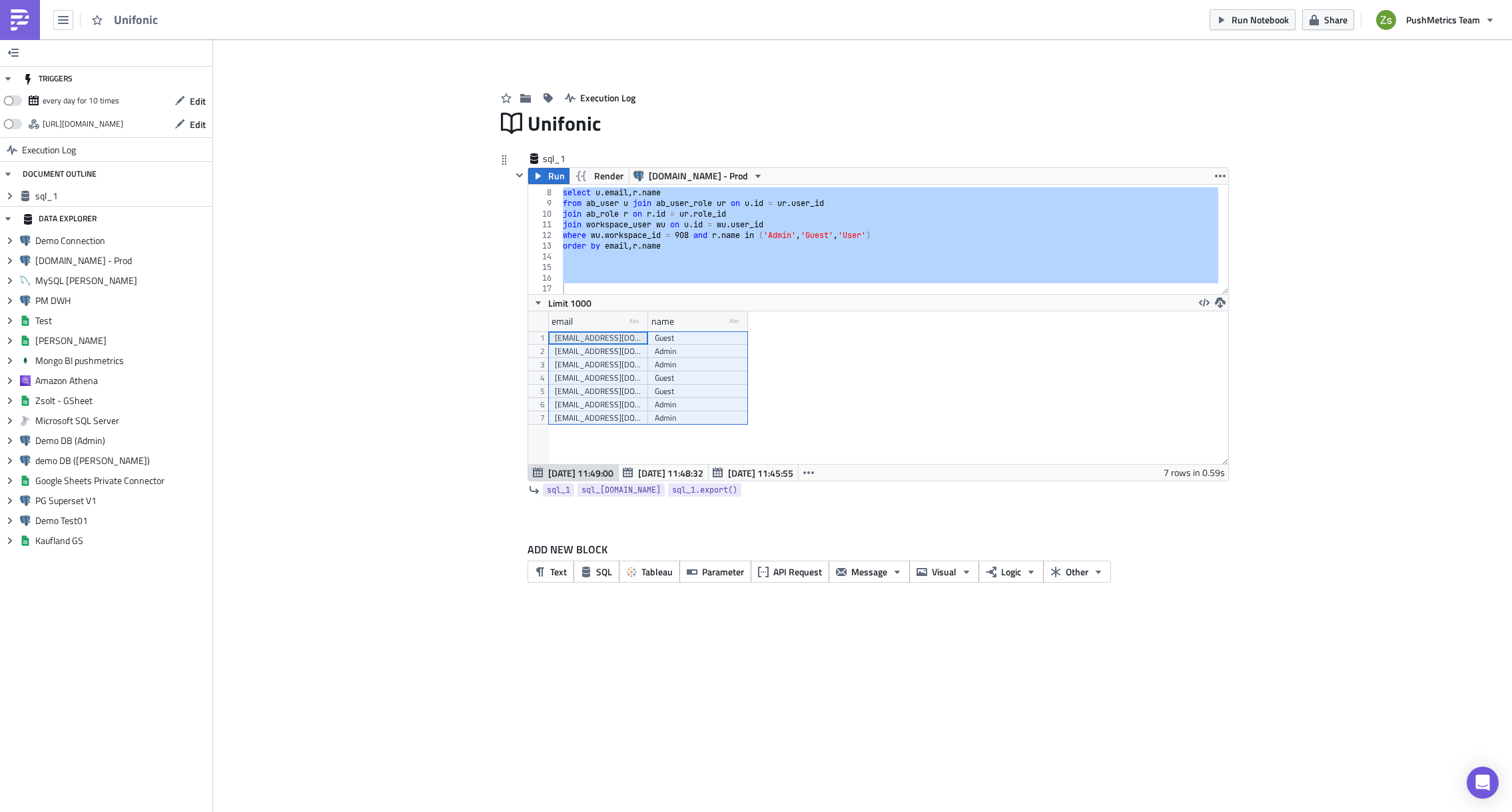
drag, startPoint x: 638, startPoint y: 336, endPoint x: 747, endPoint y: 416, distance: 135.2
click at [747, 331] on div "[EMAIL_ADDRESS][DOMAIN_NAME] Guest [EMAIL_ADDRESS][DOMAIN_NAME] Admin [EMAIL_AD…" at bounding box center [648, 331] width 200 height 0
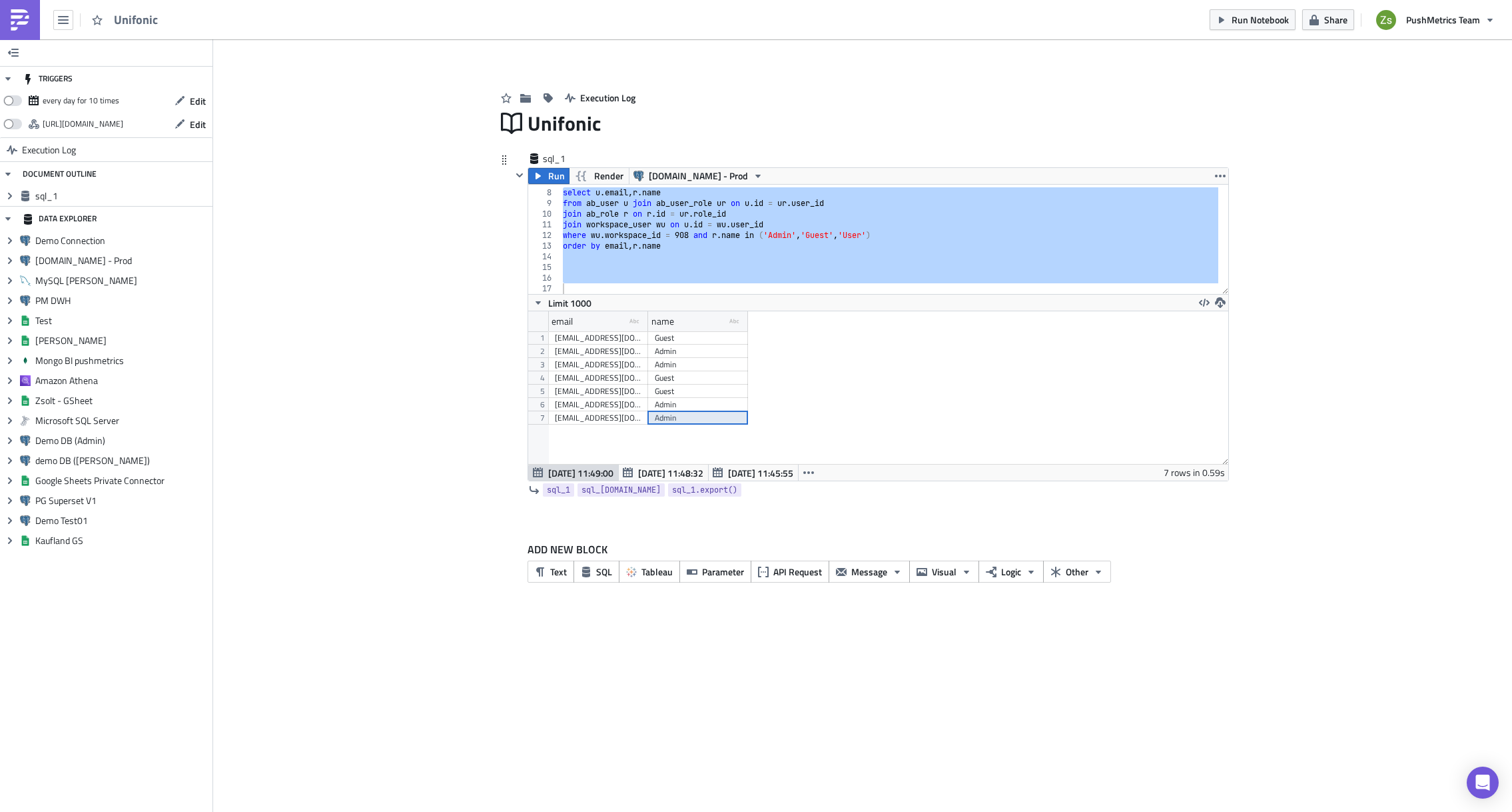
click at [747, 416] on div "Admin" at bounding box center [698, 417] width 100 height 13
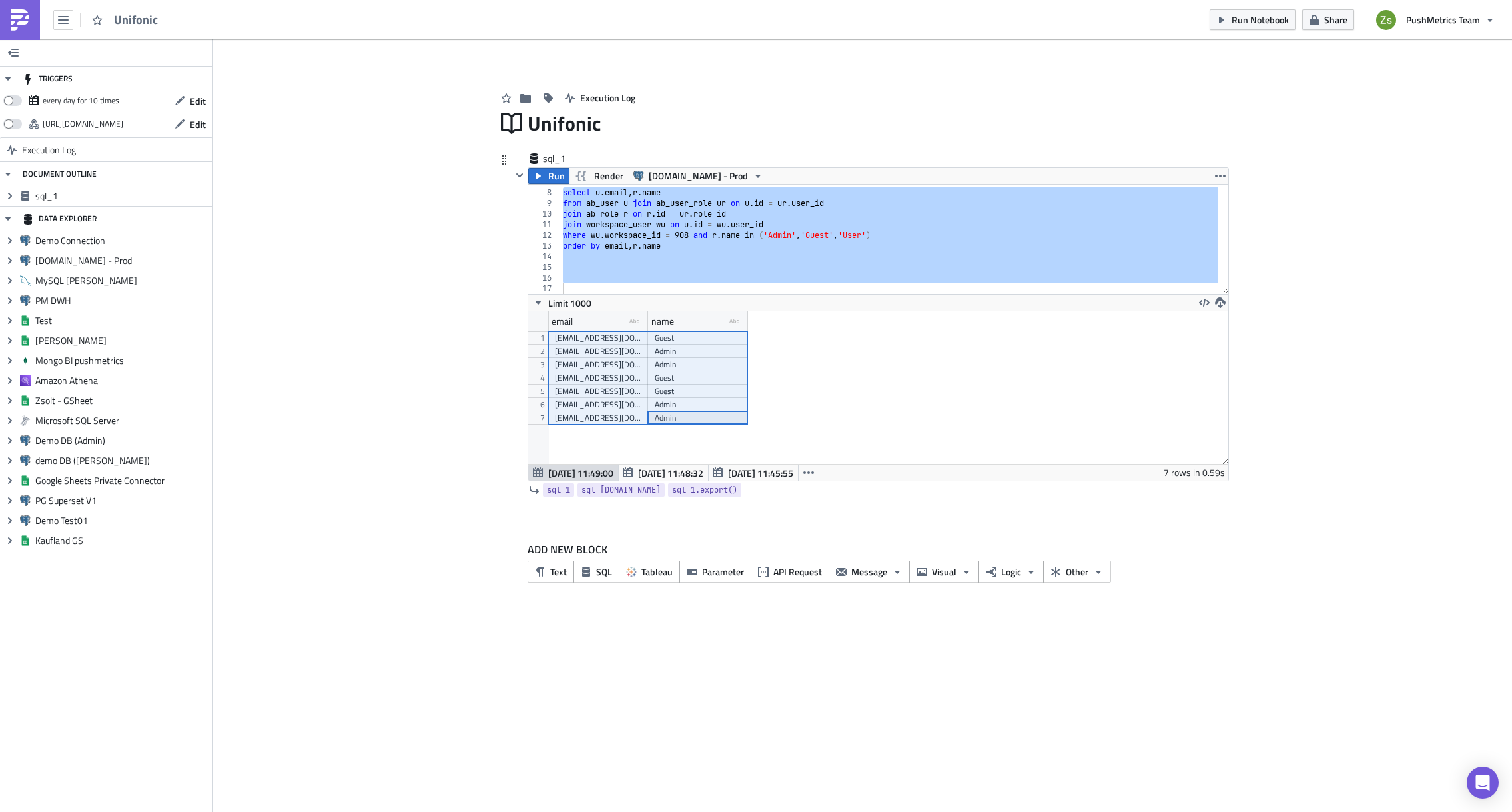
drag, startPoint x: 712, startPoint y: 418, endPoint x: 580, endPoint y: 341, distance: 152.8
click at [580, 331] on div "[EMAIL_ADDRESS][DOMAIN_NAME] Guest [EMAIL_ADDRESS][DOMAIN_NAME] Admin [EMAIL_AD…" at bounding box center [648, 331] width 200 height 0
click at [33, 18] on link at bounding box center [20, 20] width 40 height 40
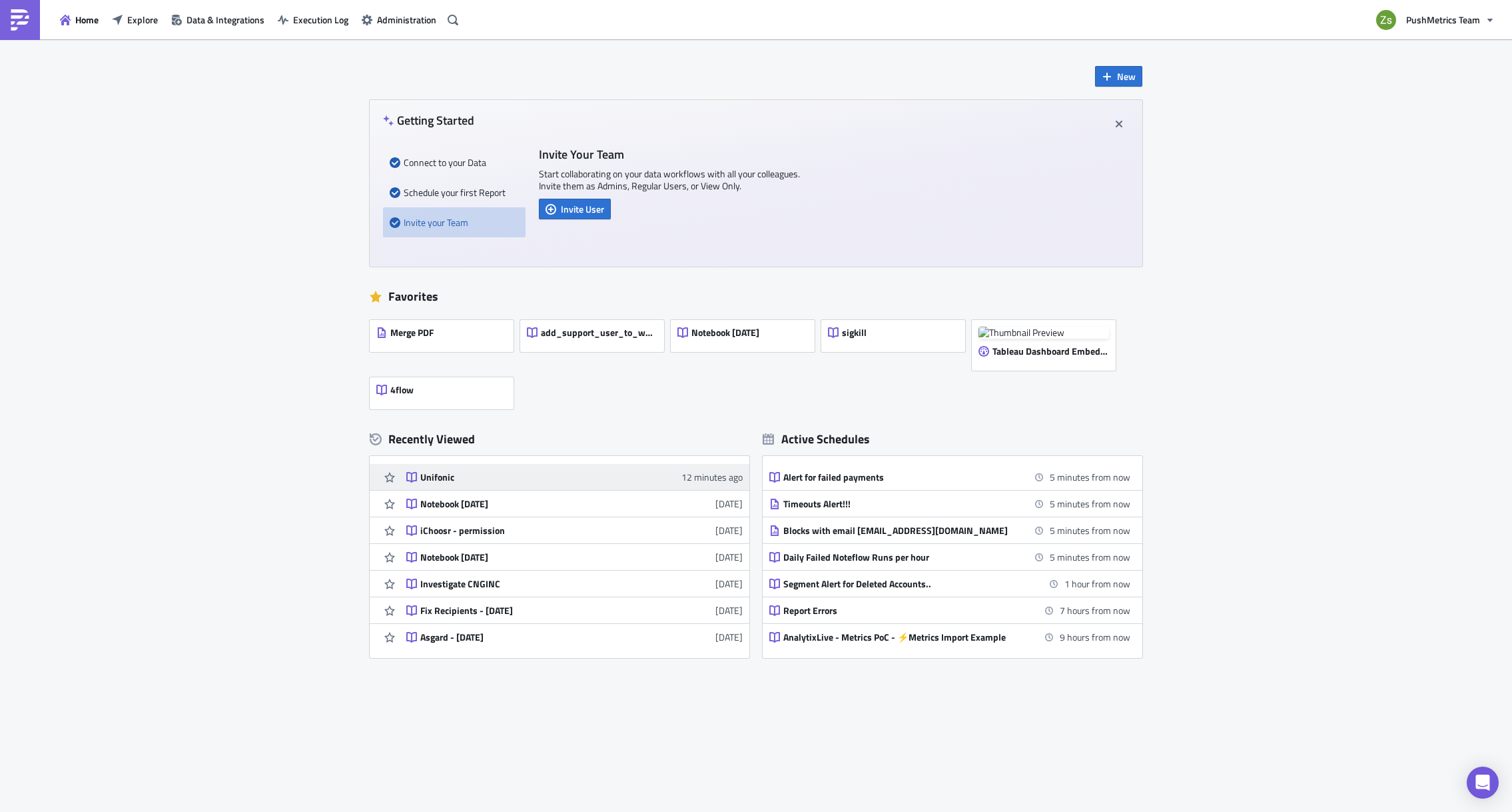
click at [425, 471] on div "Unifonic" at bounding box center [536, 477] width 233 height 12
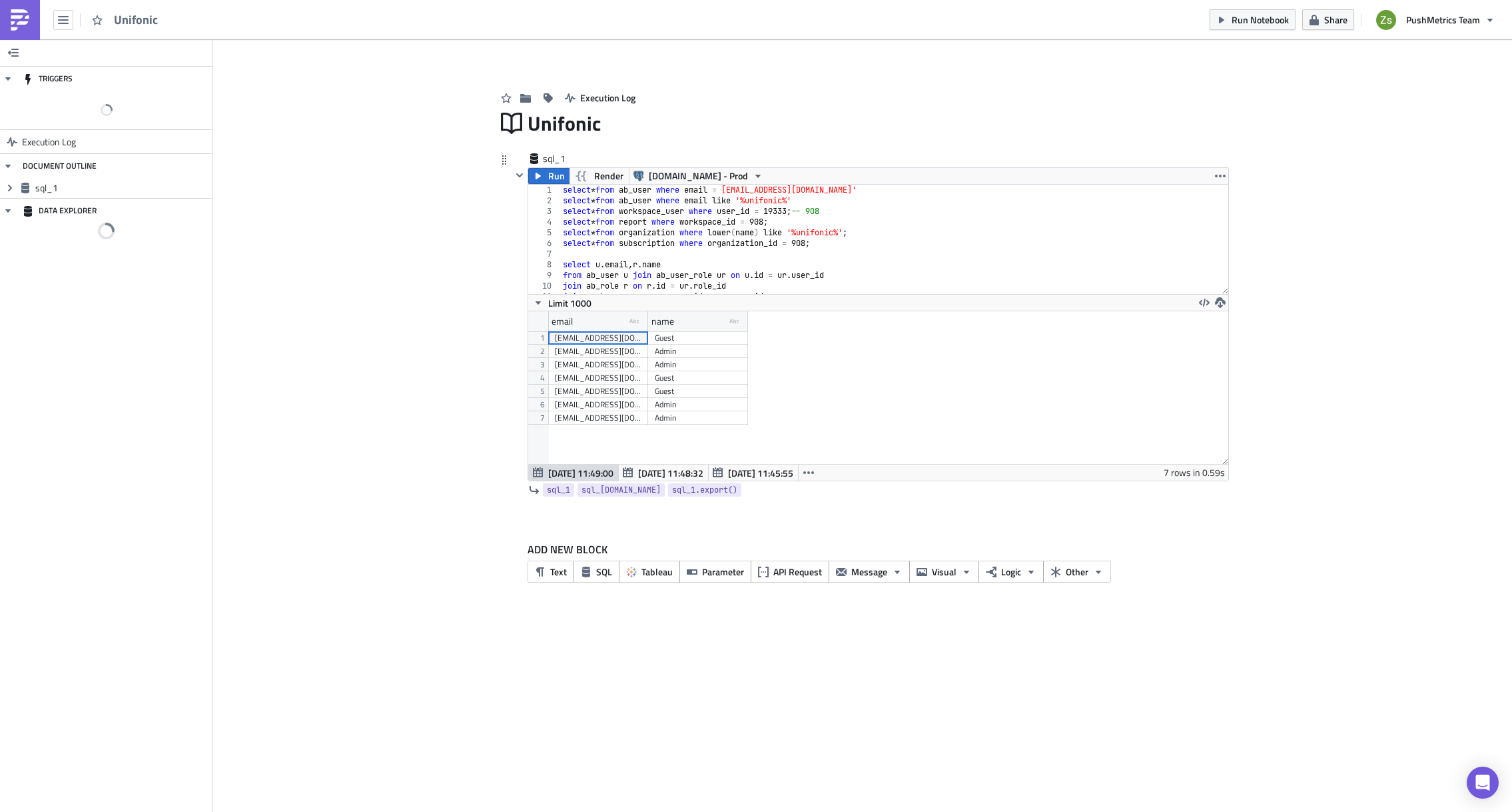
scroll to position [152, 700]
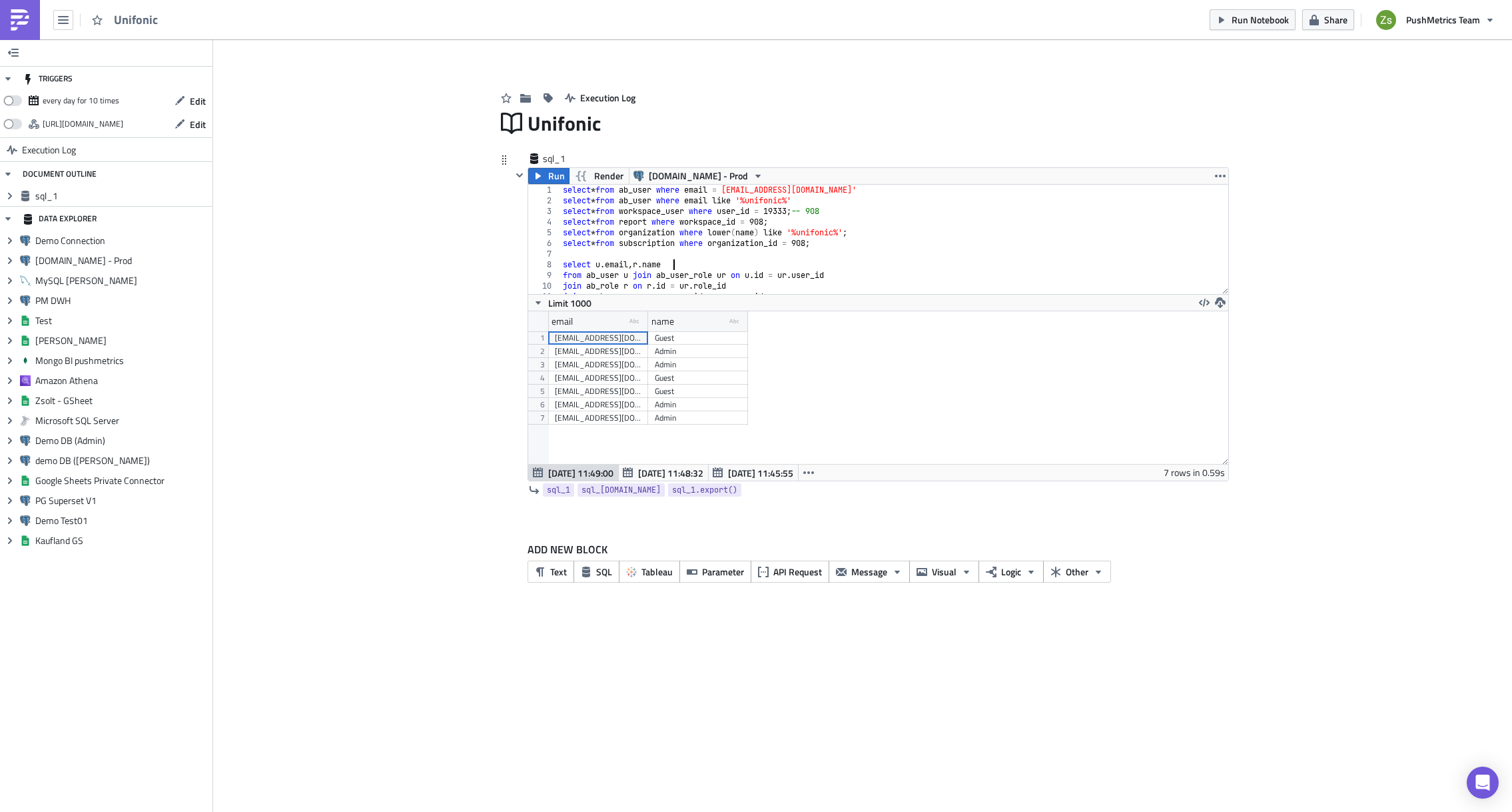
click at [715, 266] on div "select * from ab_user where email = [EMAIL_ADDRESS][DOMAIN_NAME]' select * from…" at bounding box center [889, 249] width 659 height 131
type textarea "select u.first_name || ' ' || u.last_name as "name", [DOMAIN_NAME], [DOMAIN_NAM…"
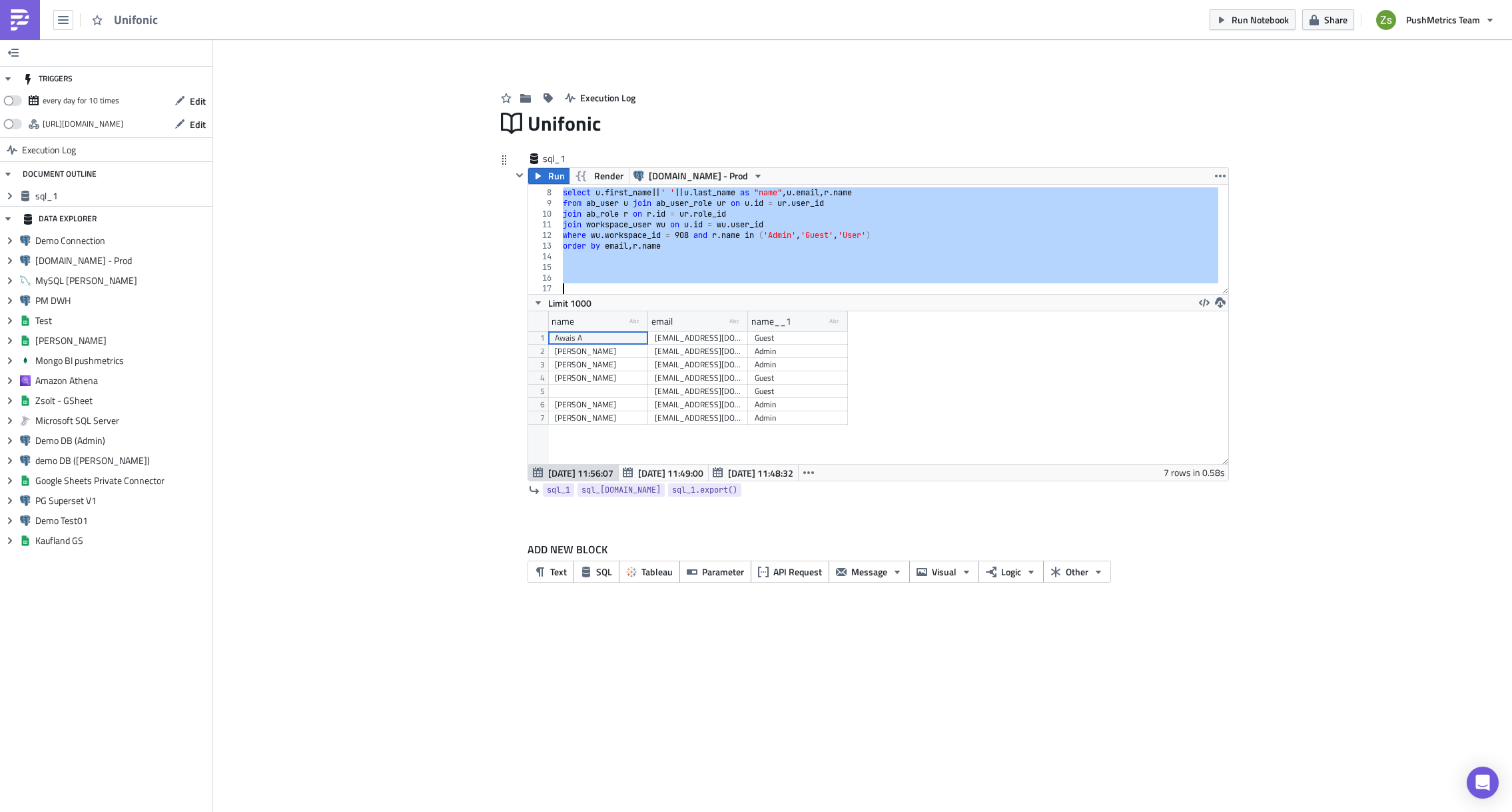
scroll to position [152, 700]
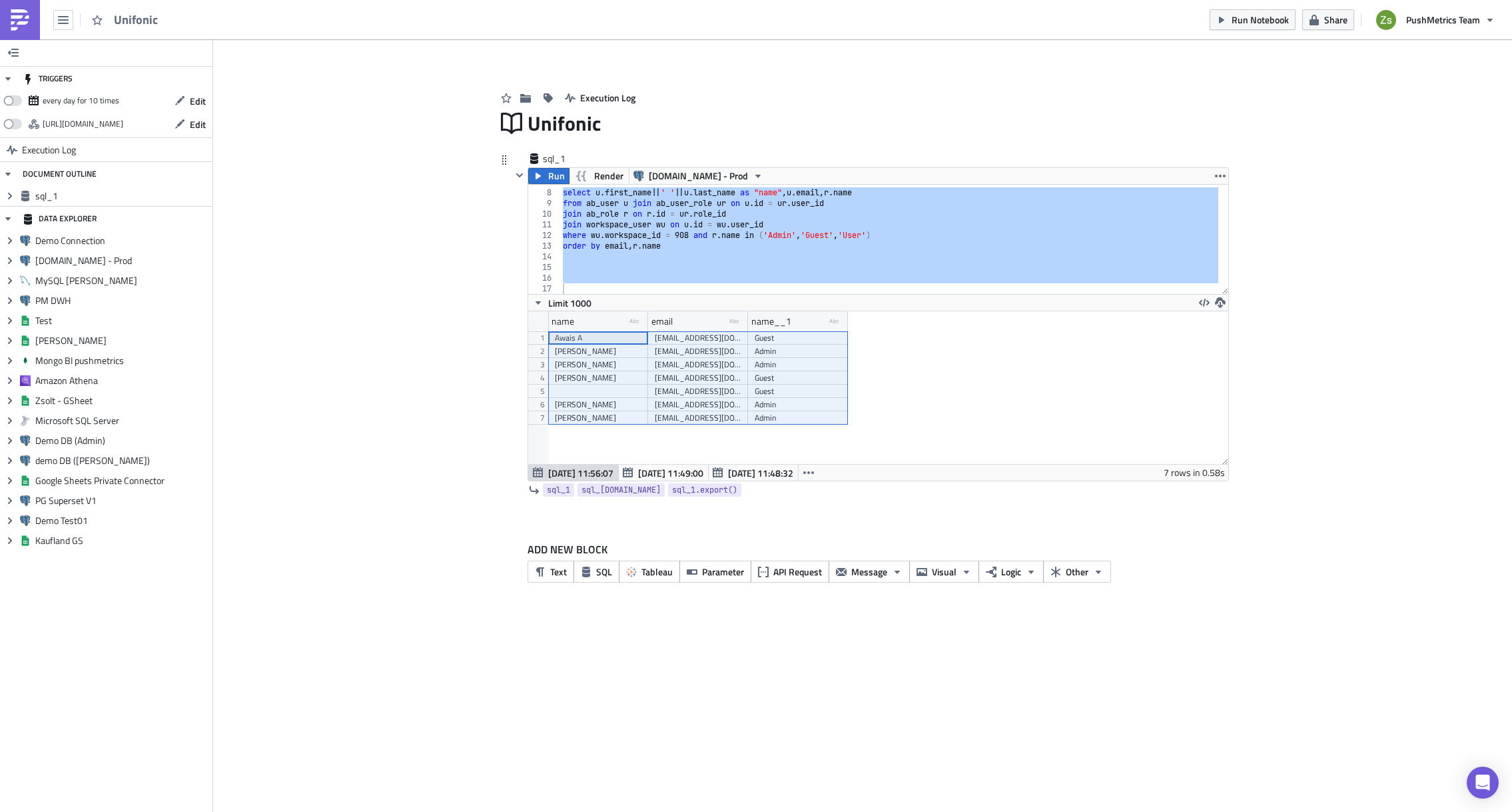
drag, startPoint x: 597, startPoint y: 337, endPoint x: 774, endPoint y: 419, distance: 195.1
click at [774, 331] on div "Awais A [EMAIL_ADDRESS][DOMAIN_NAME] Guest [PERSON_NAME] [PERSON_NAME][EMAIL_AD…" at bounding box center [698, 331] width 299 height 0
click at [951, 260] on div "select u . first_name || ' ' || u . last_name as "name" , u . email , r . name …" at bounding box center [889, 238] width 659 height 109
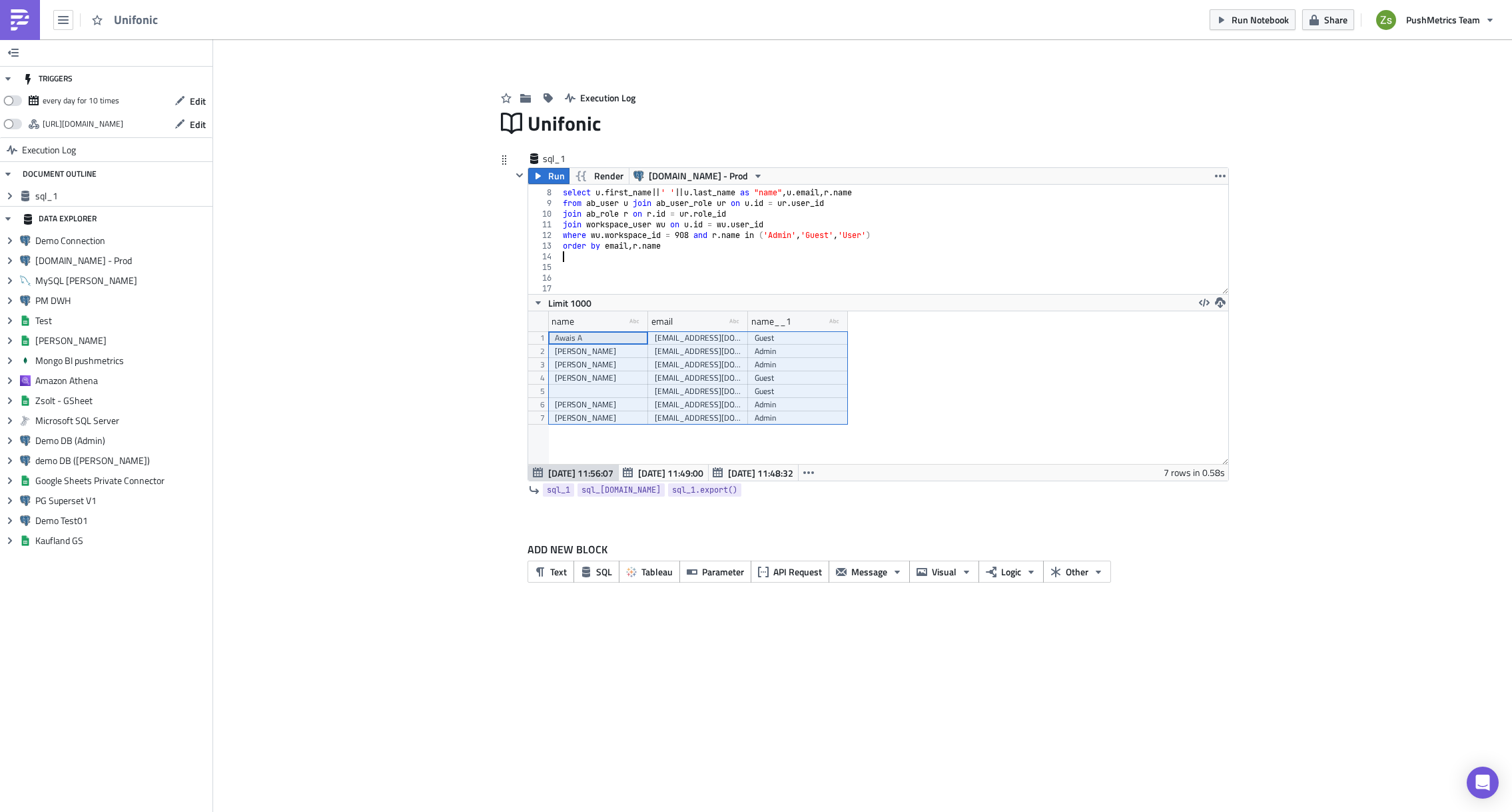
click at [954, 253] on div "select u . first_name || ' ' || u . last_name as "name" , u . email , r . name …" at bounding box center [889, 242] width 659 height 131
click at [926, 197] on div "select u . first_name || ' ' || u . last_name as "name" , u . email , r . name …" at bounding box center [889, 242] width 659 height 131
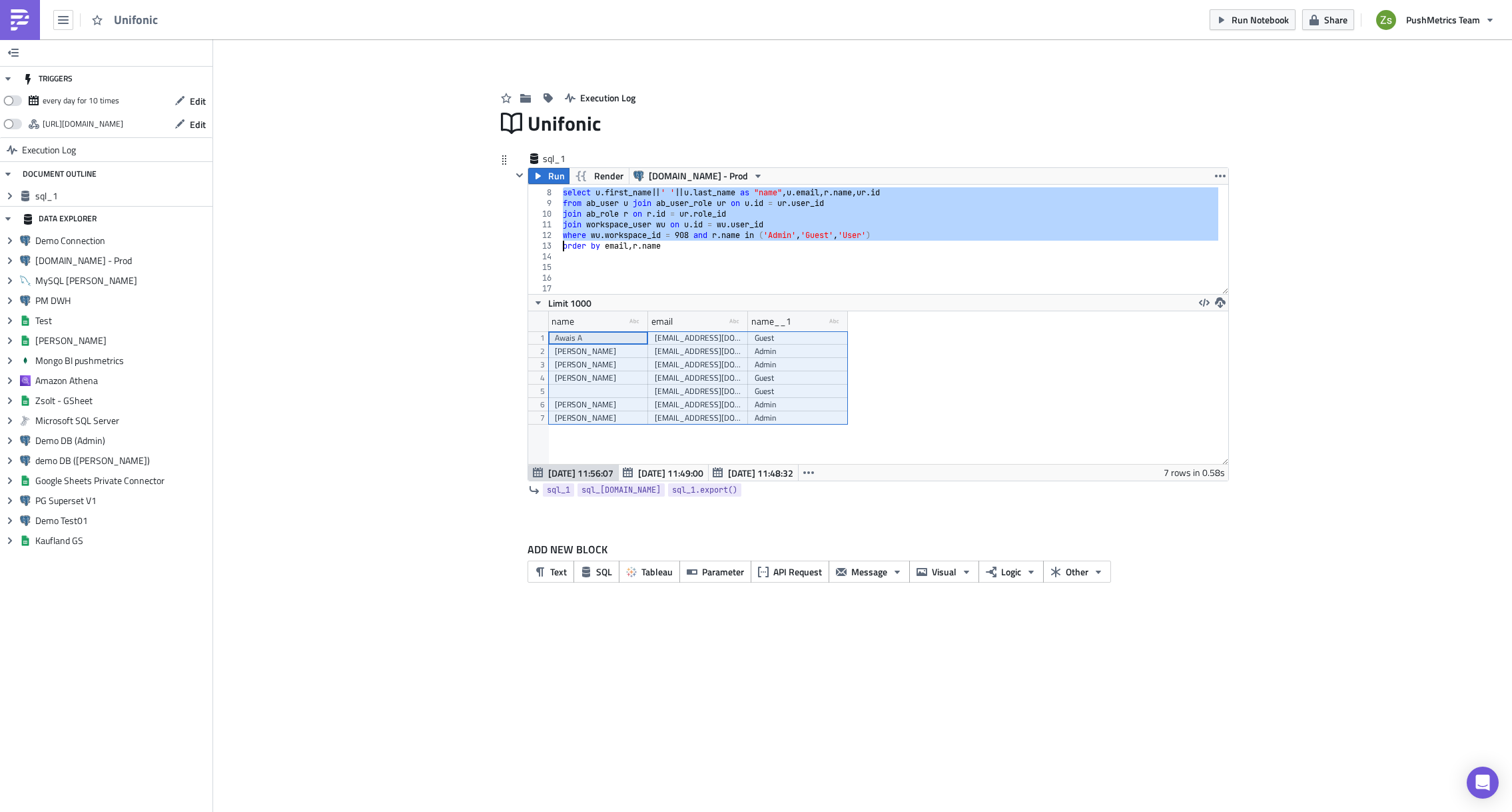
scroll to position [0, 8]
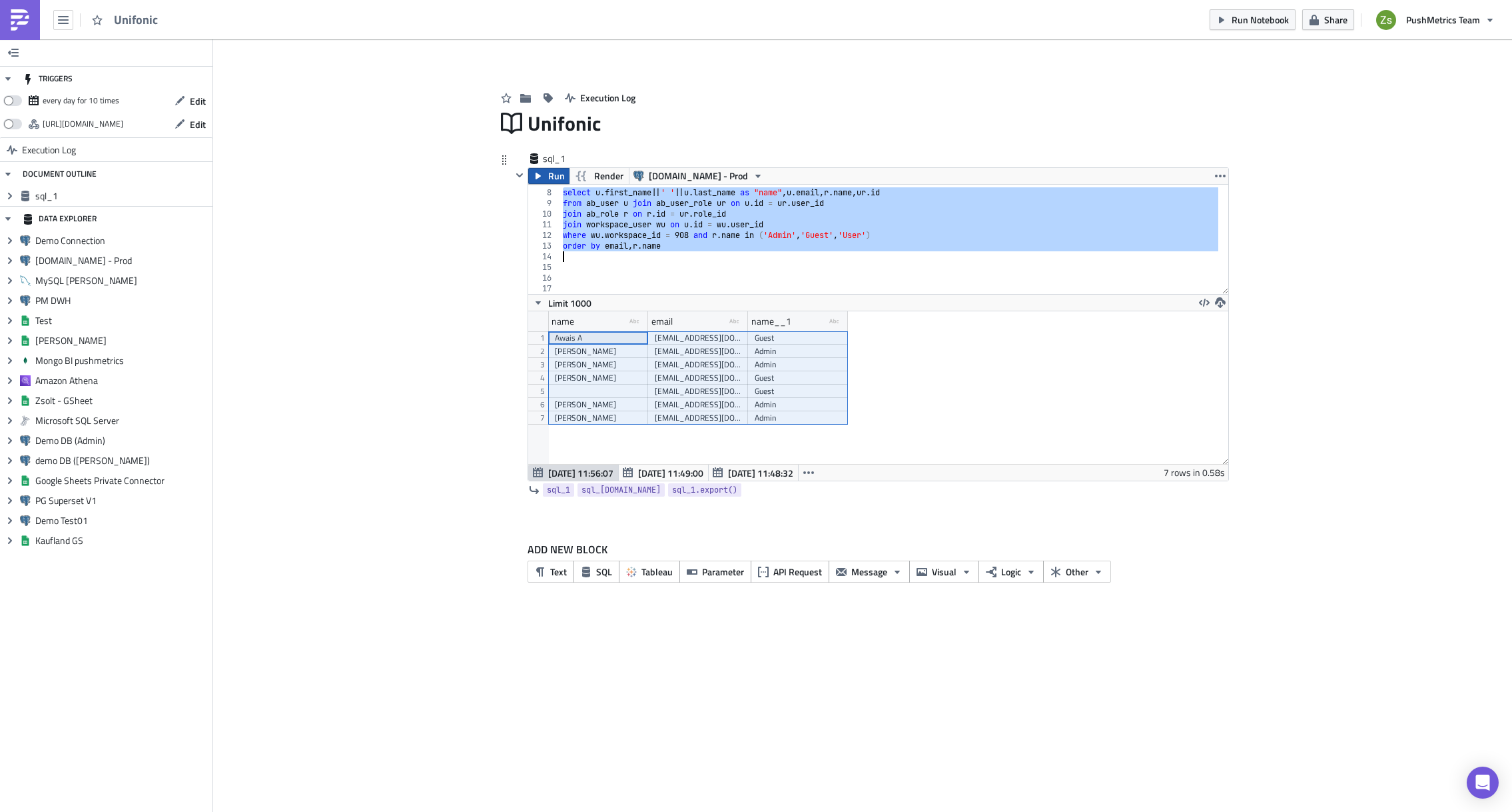
type textarea "order by email, [DOMAIN_NAME]"
click at [553, 176] on span "Run" at bounding box center [557, 176] width 17 height 16
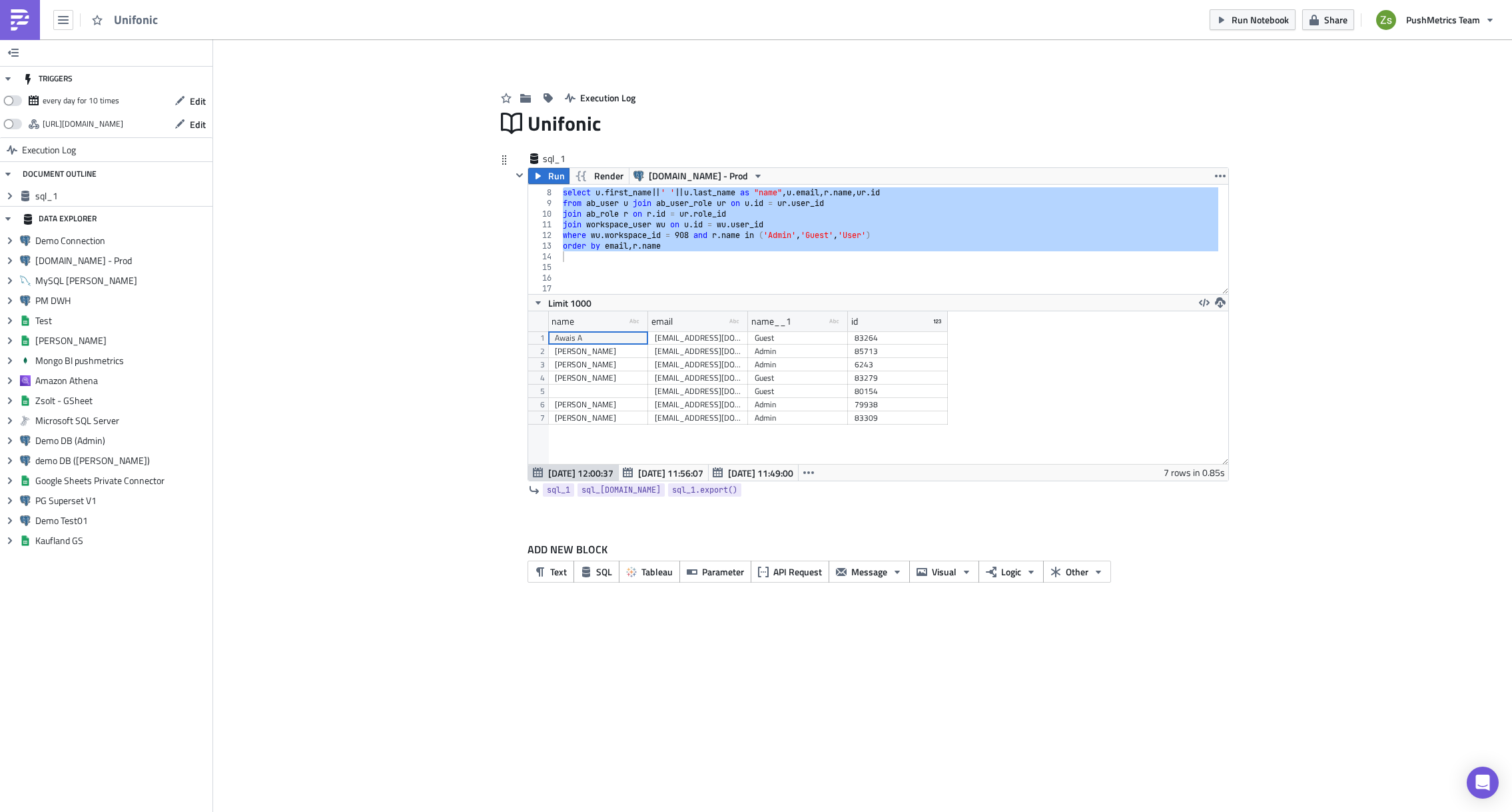
scroll to position [152, 700]
click at [871, 381] on div "83279" at bounding box center [898, 378] width 87 height 13
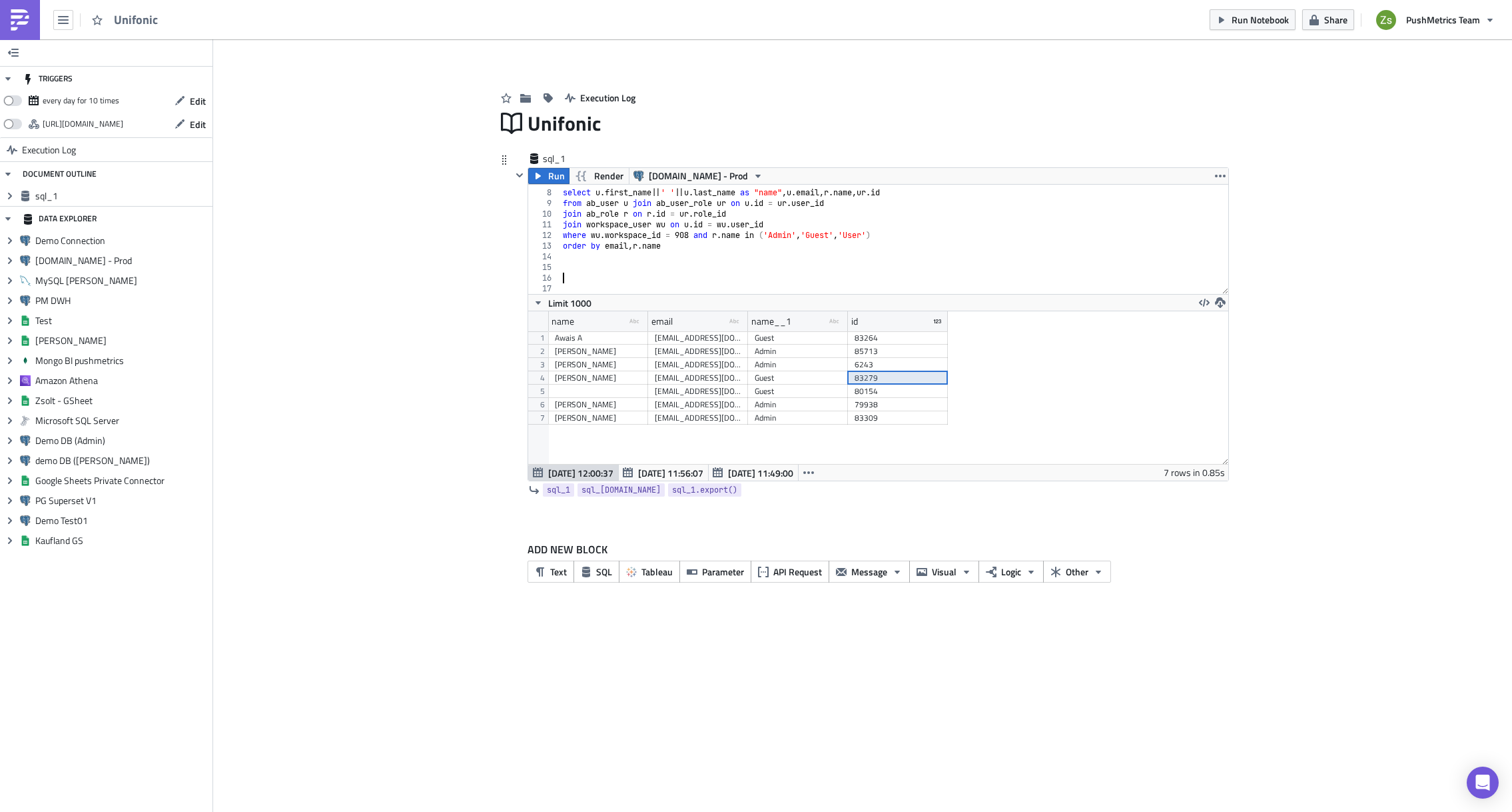
scroll to position [0, 0]
click at [932, 279] on div "select u . first_name || ' ' || u . last_name as "name" , u . email , r . name …" at bounding box center [889, 242] width 659 height 131
paste textarea "83279"
click at [556, 176] on span "Run" at bounding box center [557, 176] width 17 height 16
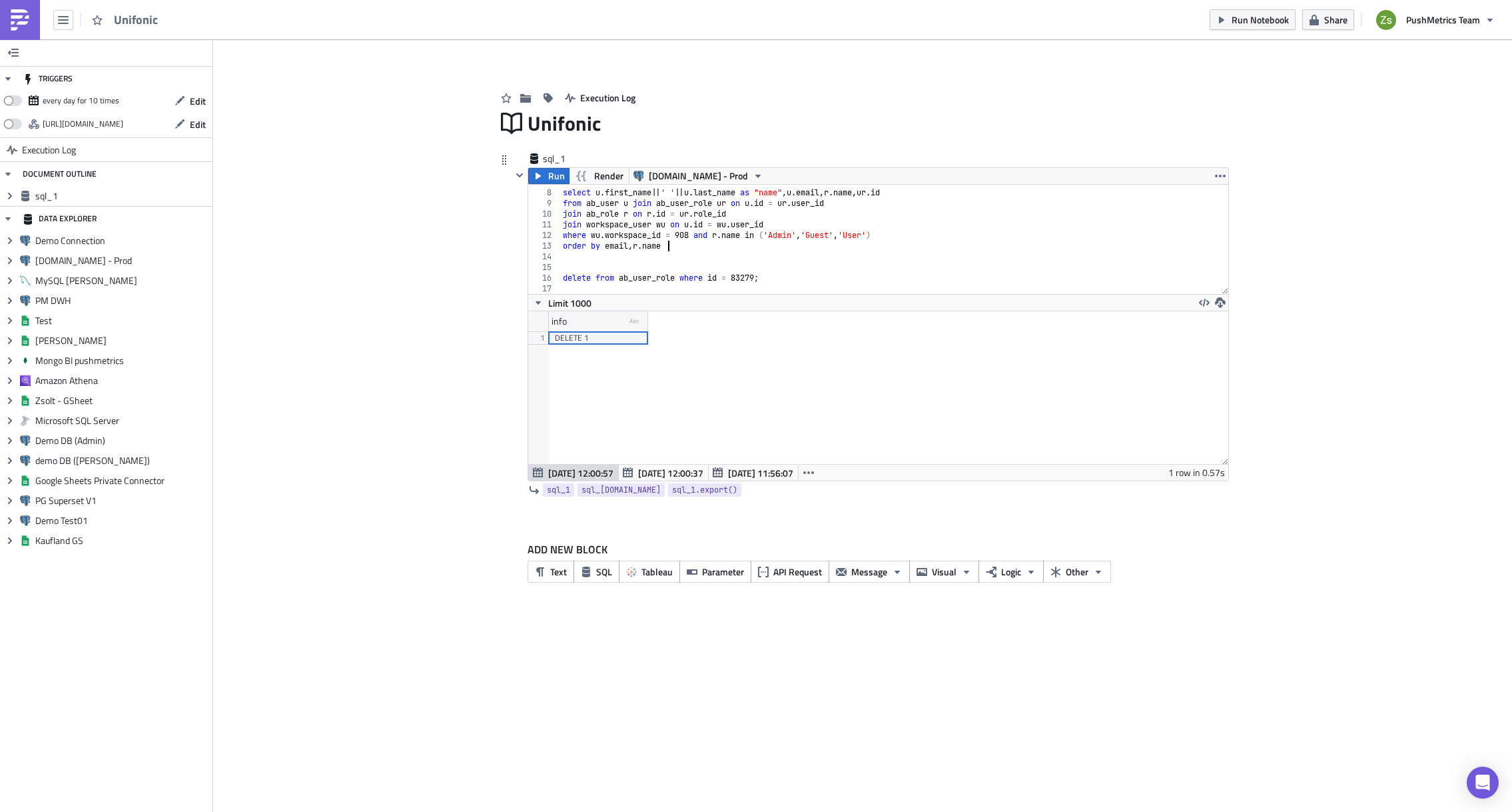
scroll to position [0, 8]
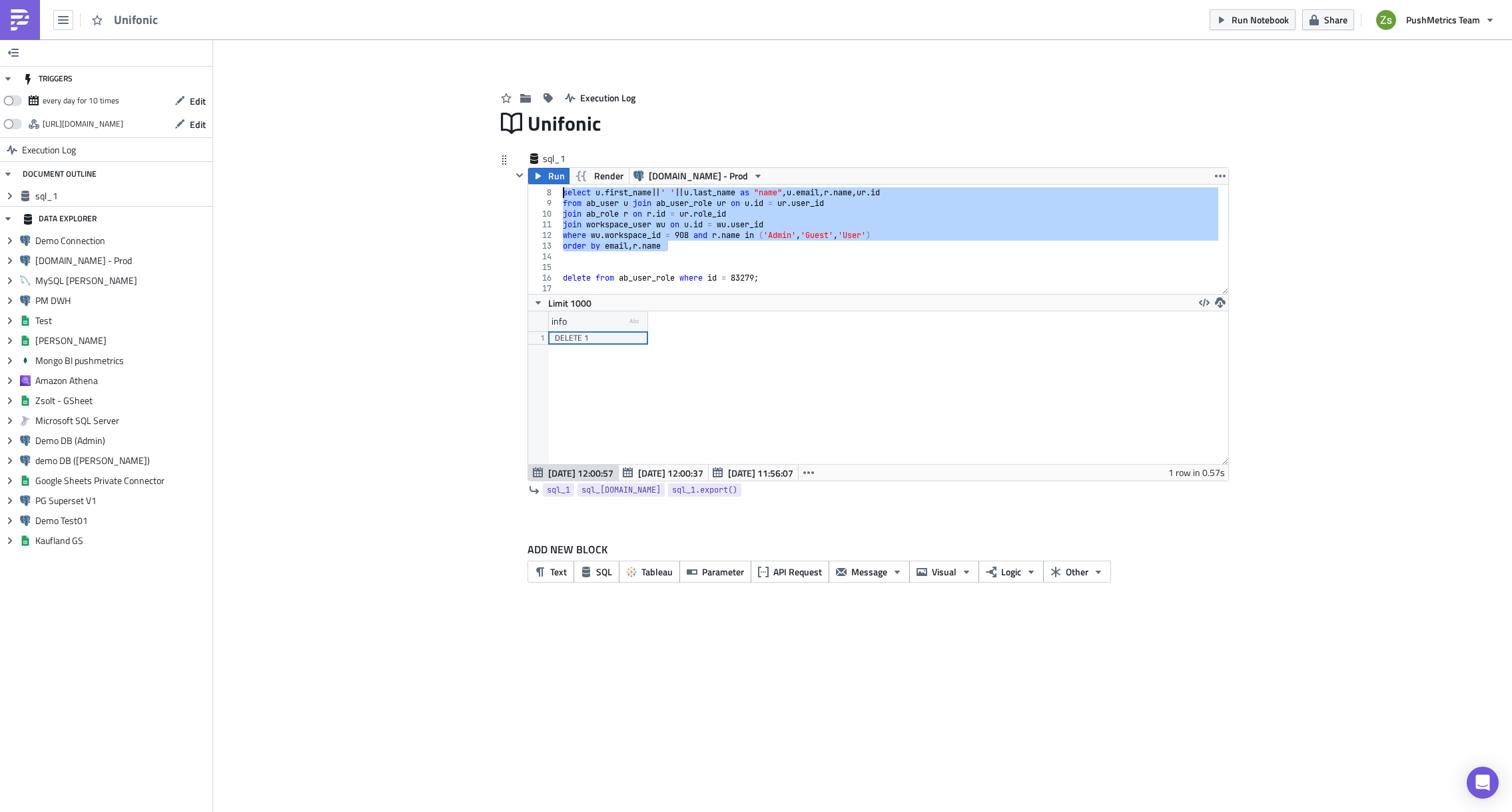
drag, startPoint x: 691, startPoint y: 242, endPoint x: 556, endPoint y: 190, distance: 144.7
click at [556, 190] on div "order by email, [DOMAIN_NAME] 7 8 9 10 11 12 13 14 15 16 17 select u . first_na…" at bounding box center [878, 238] width 700 height 109
click at [558, 172] on span "Run" at bounding box center [557, 176] width 17 height 16
click at [694, 283] on div "select u . first_name || ' ' || u . last_name as "name" , u . email , r . name …" at bounding box center [889, 242] width 659 height 131
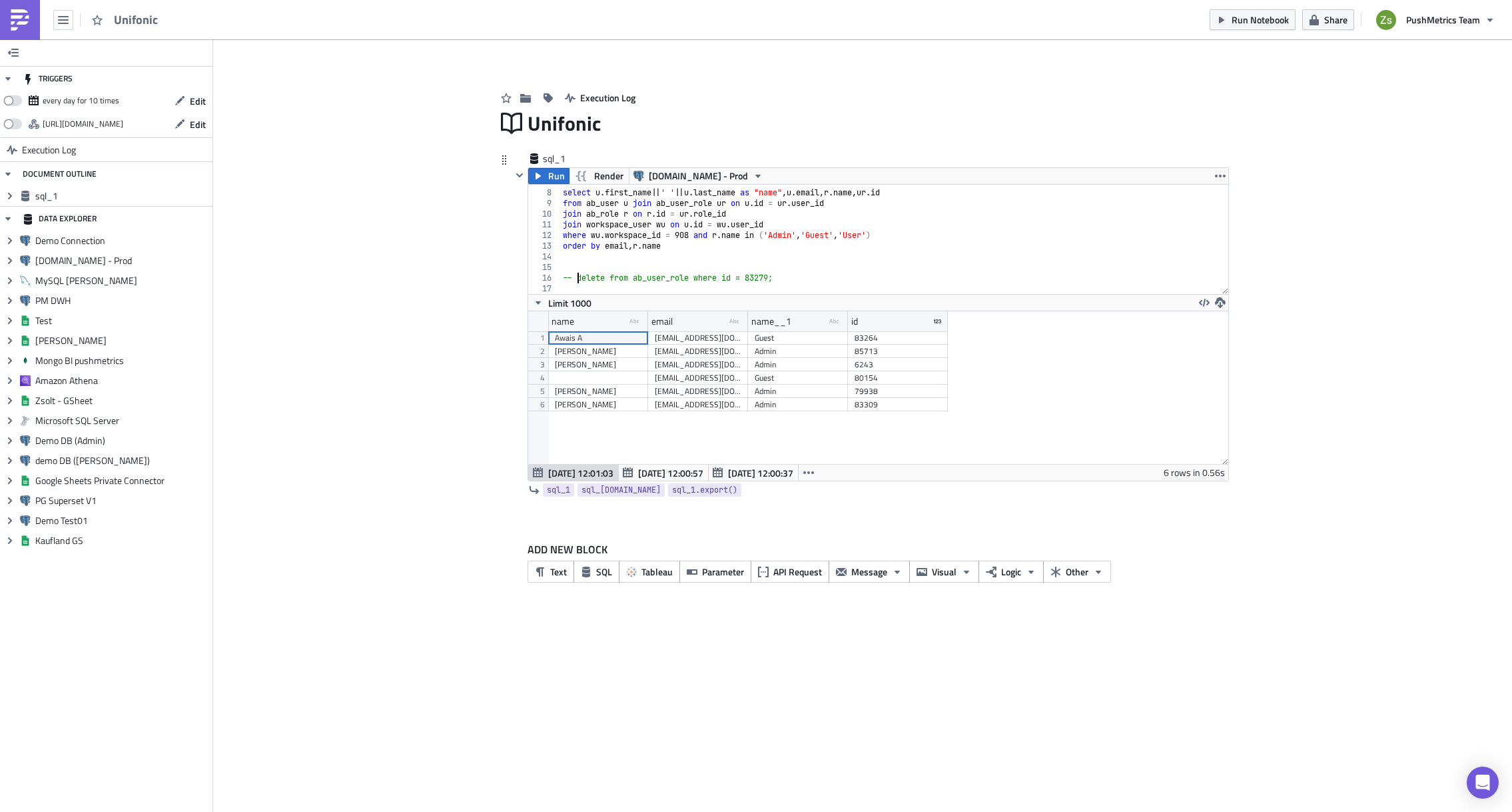
scroll to position [152, 700]
type textarea "-- delete from ab_user_role where id = 83279;"
